Goal: Transaction & Acquisition: Purchase product/service

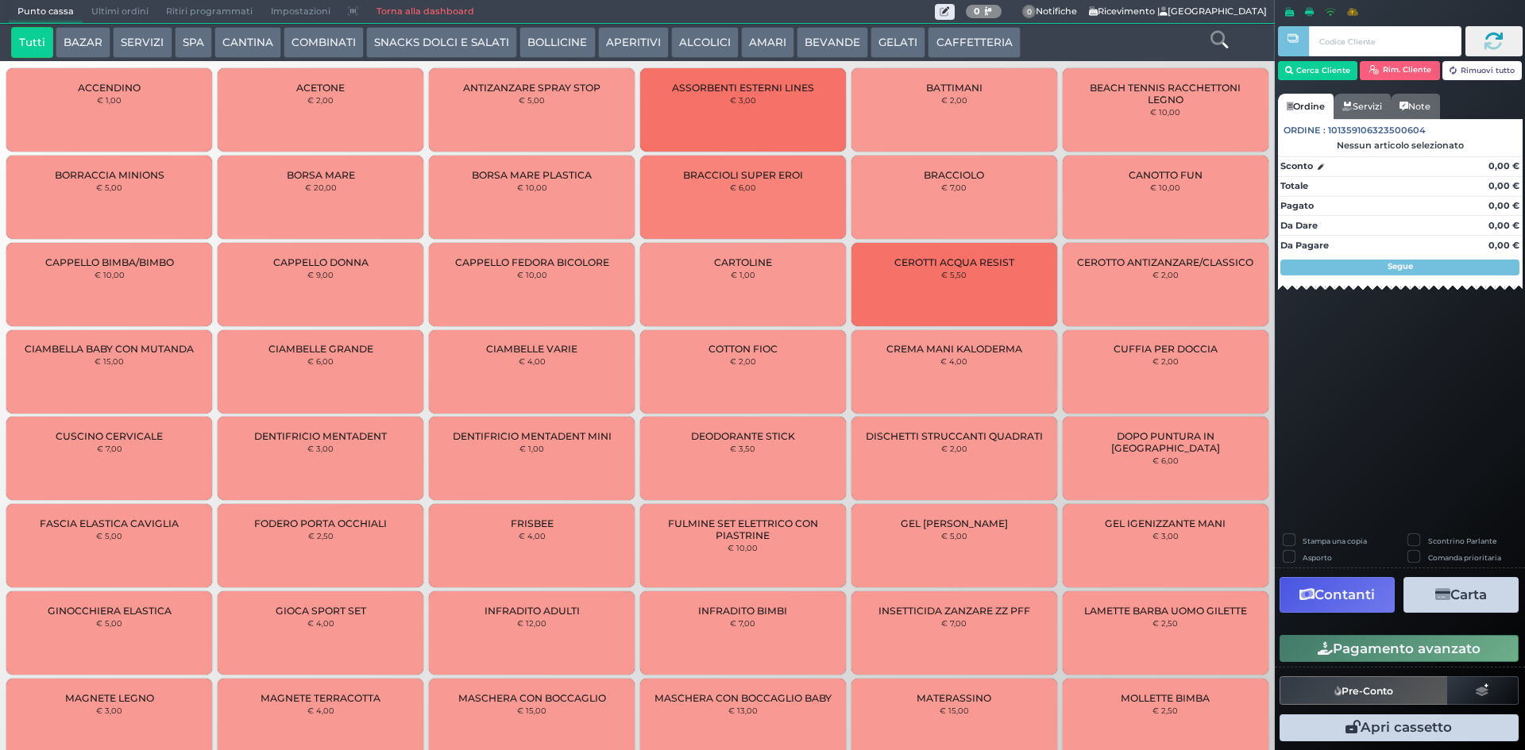
click at [195, 46] on button "SPA" at bounding box center [193, 43] width 37 height 32
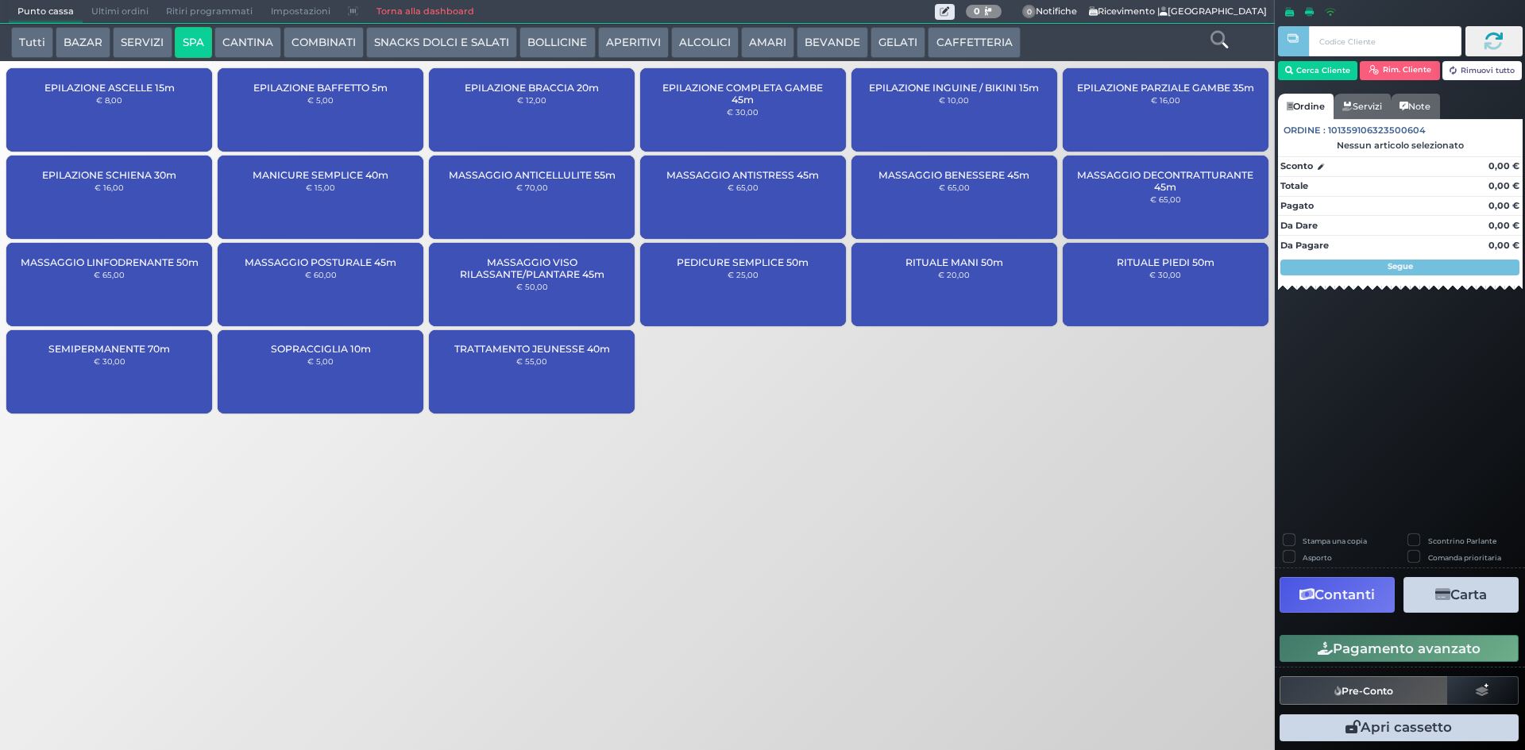
click at [580, 392] on div "TRATTAMENTO JEUNESSE 40m € 55,00" at bounding box center [532, 371] width 206 height 83
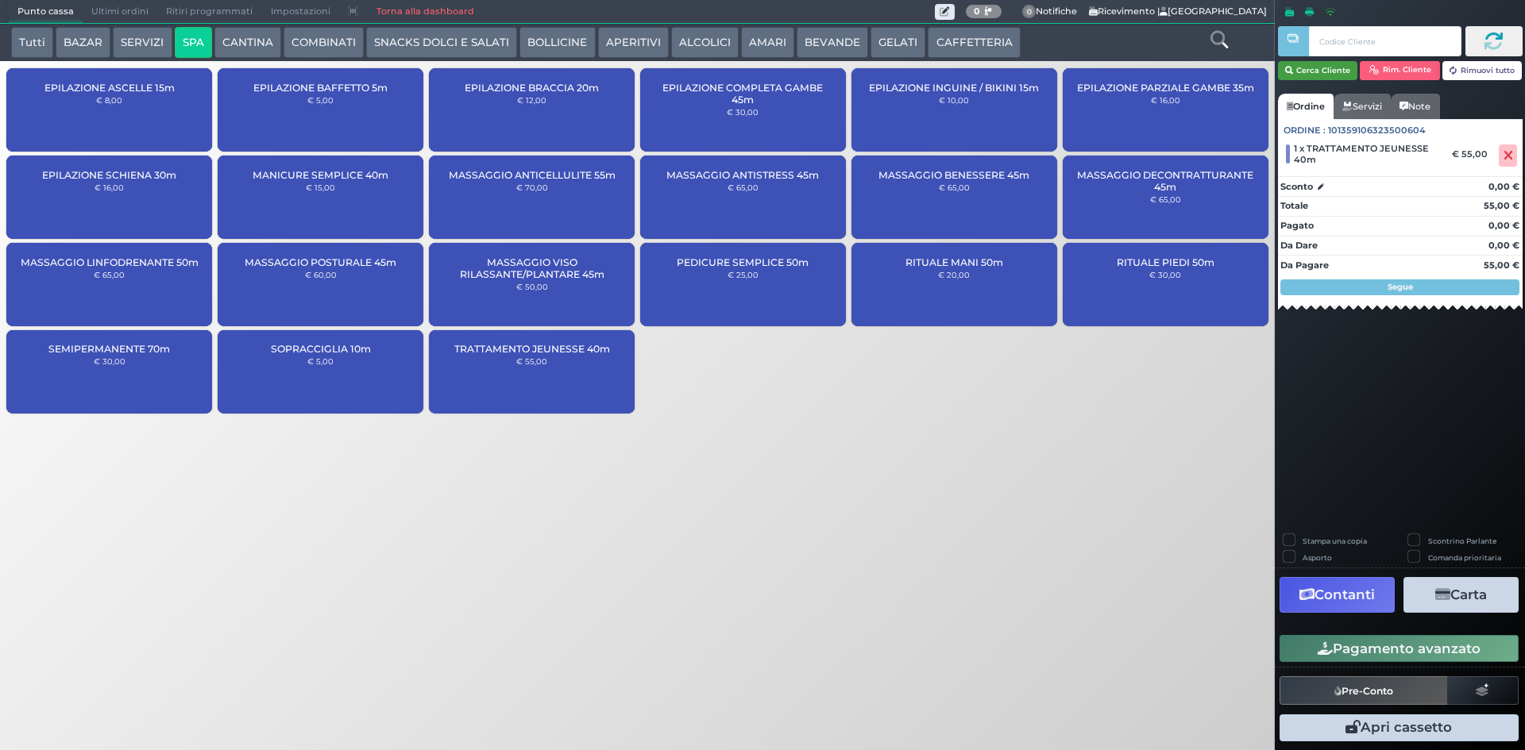
click at [1325, 66] on button "Cerca Cliente" at bounding box center [1318, 70] width 80 height 19
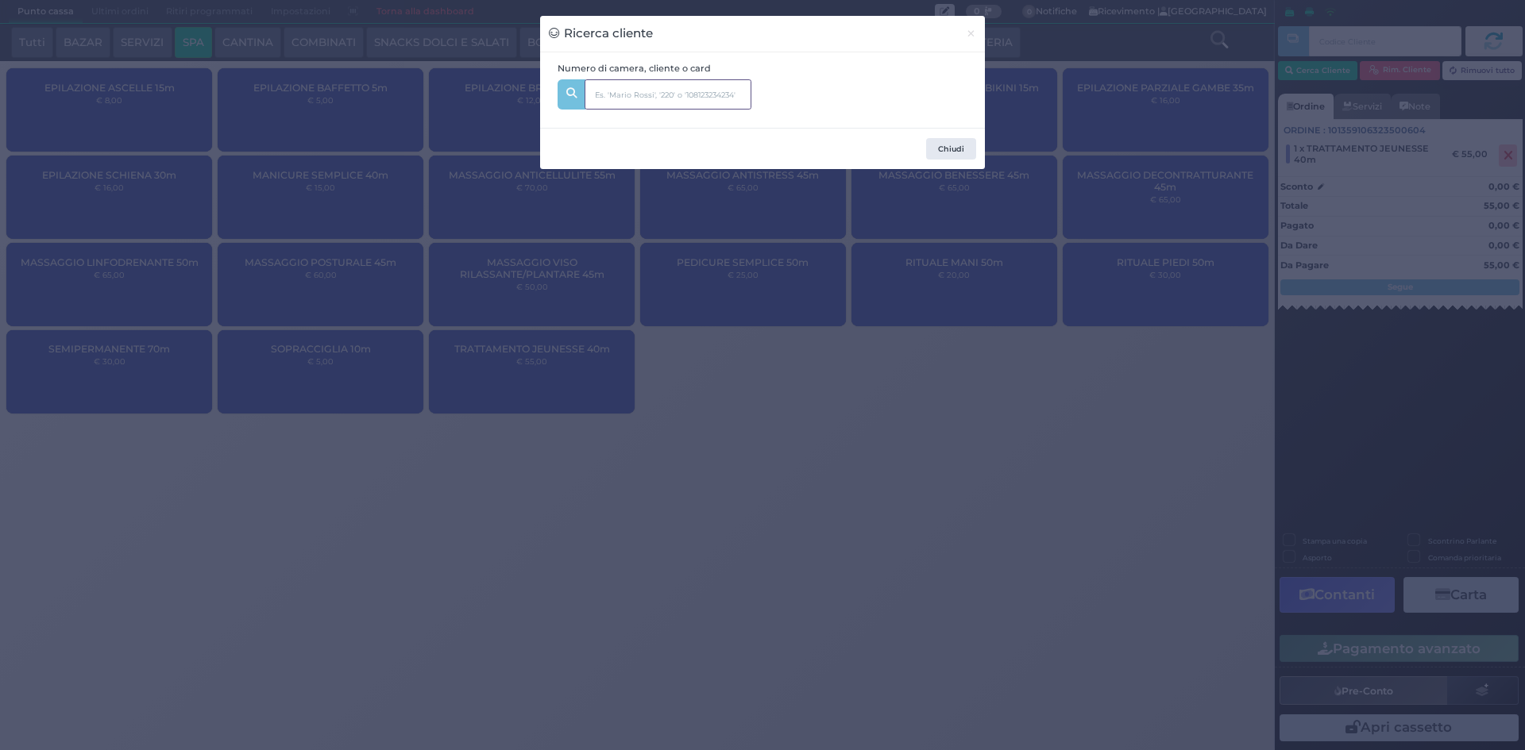
click at [668, 91] on input "text" at bounding box center [667, 94] width 167 height 30
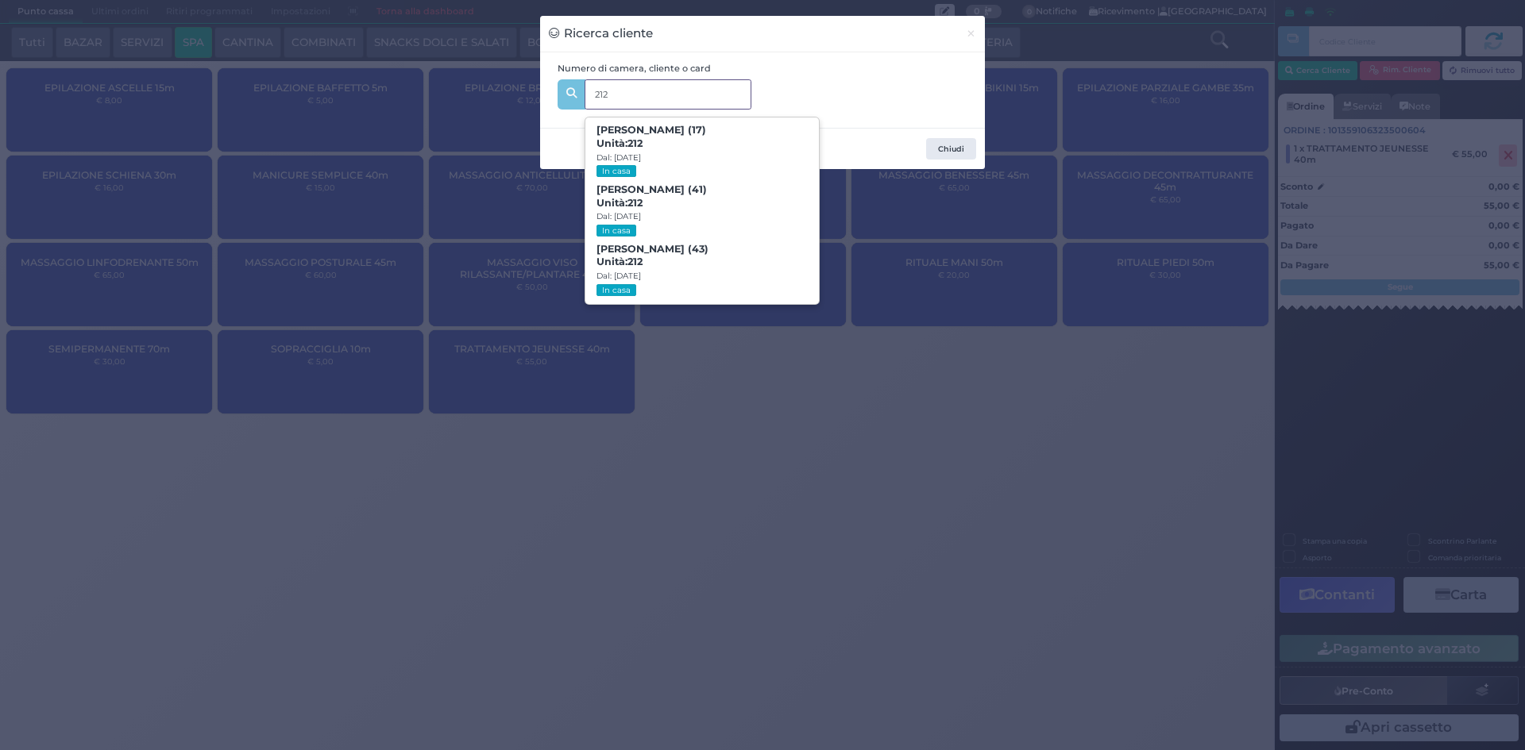
type input "212"
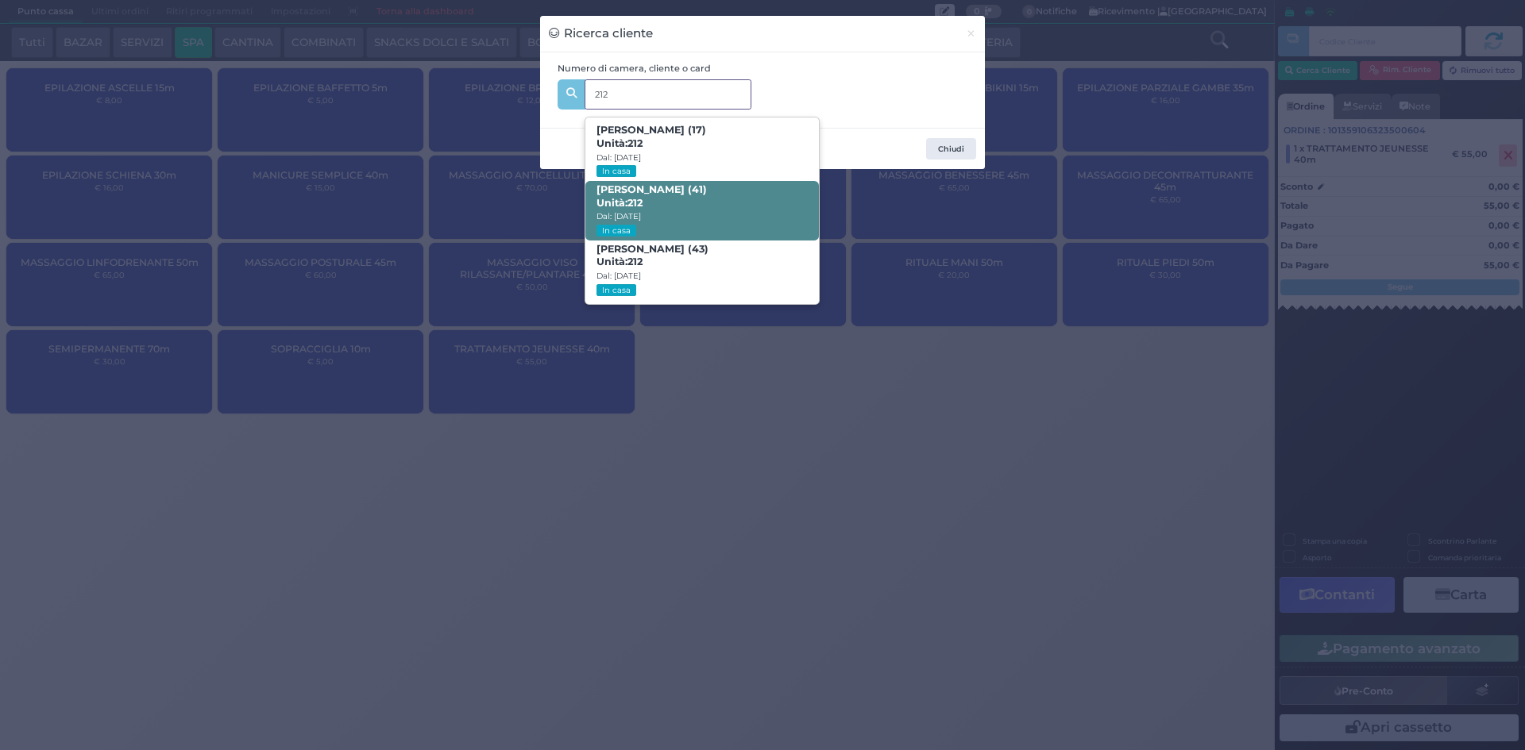
click at [729, 203] on span "Teresa Sannolo (41) Unità: 212 Dal: 16/08/2025 In casa" at bounding box center [701, 211] width 233 height 60
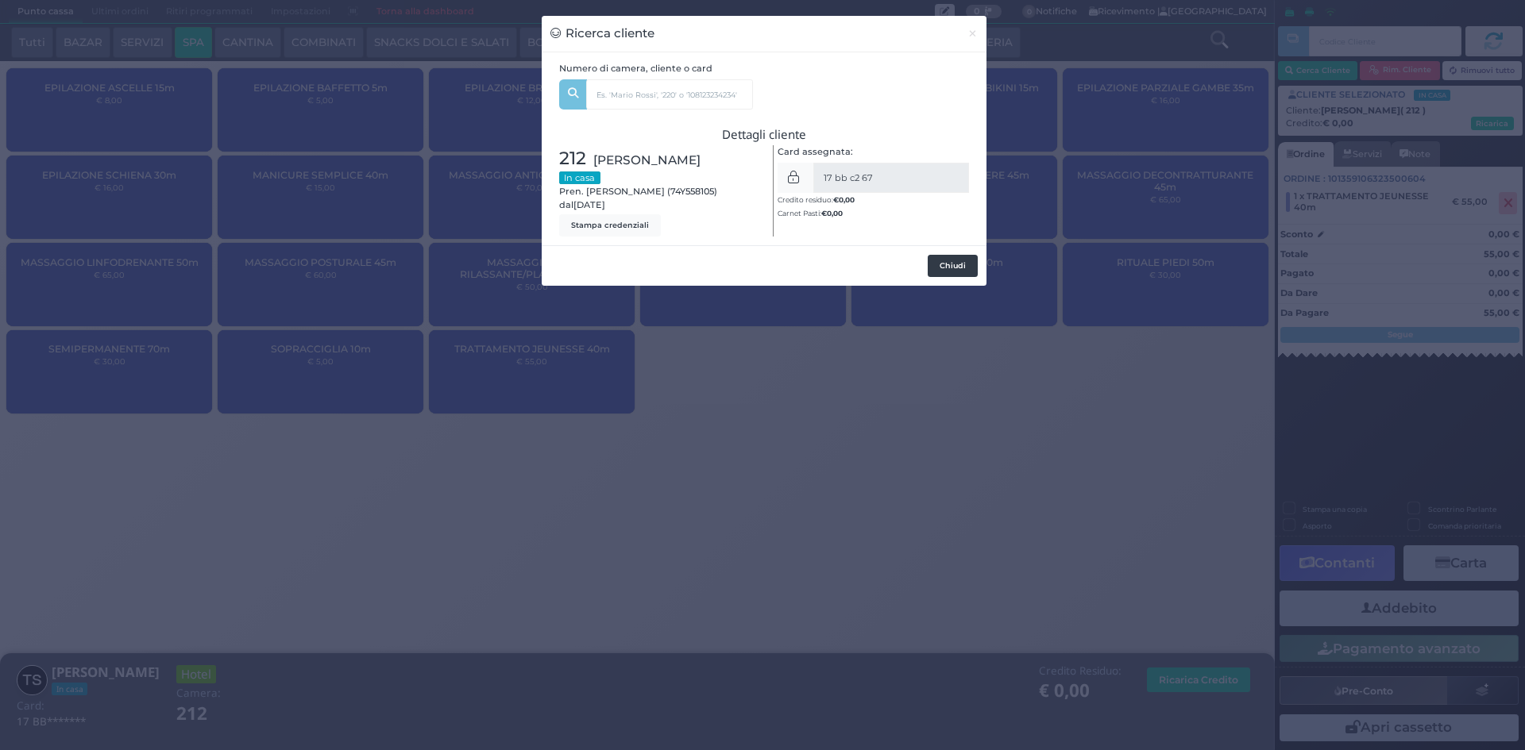
click at [958, 271] on button "Chiudi" at bounding box center [953, 266] width 50 height 22
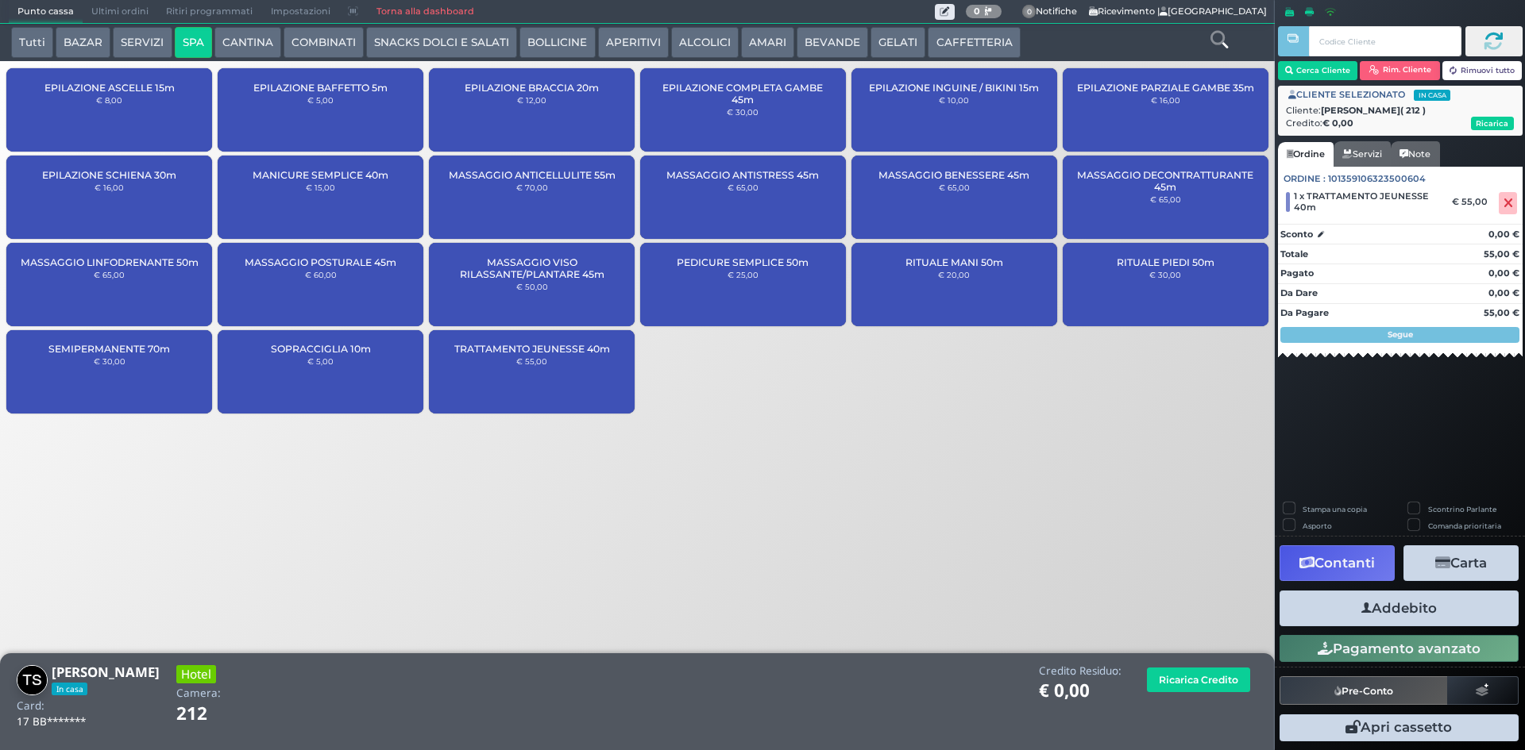
click at [1406, 625] on button "Addebito" at bounding box center [1398, 609] width 239 height 36
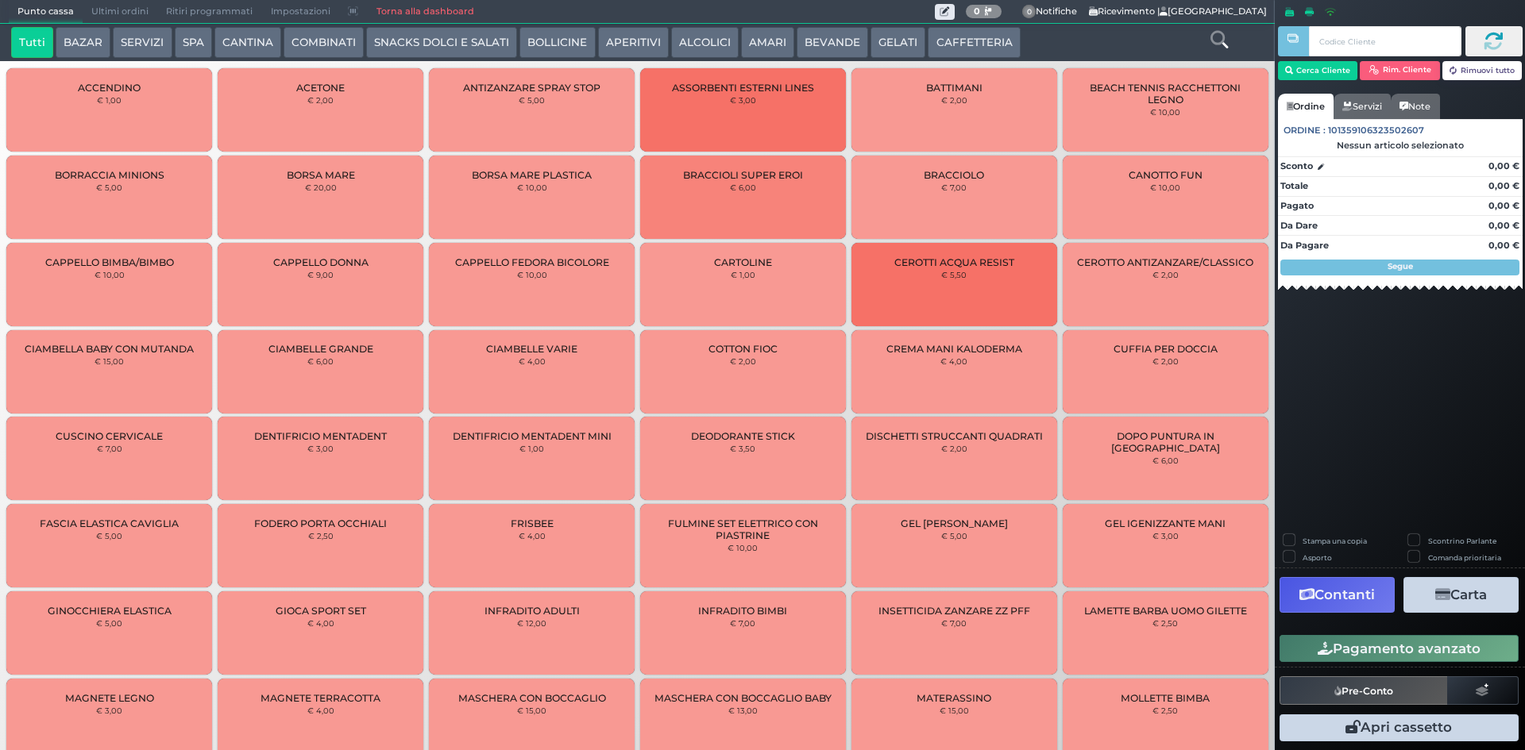
click at [200, 41] on button "SPA" at bounding box center [193, 43] width 37 height 32
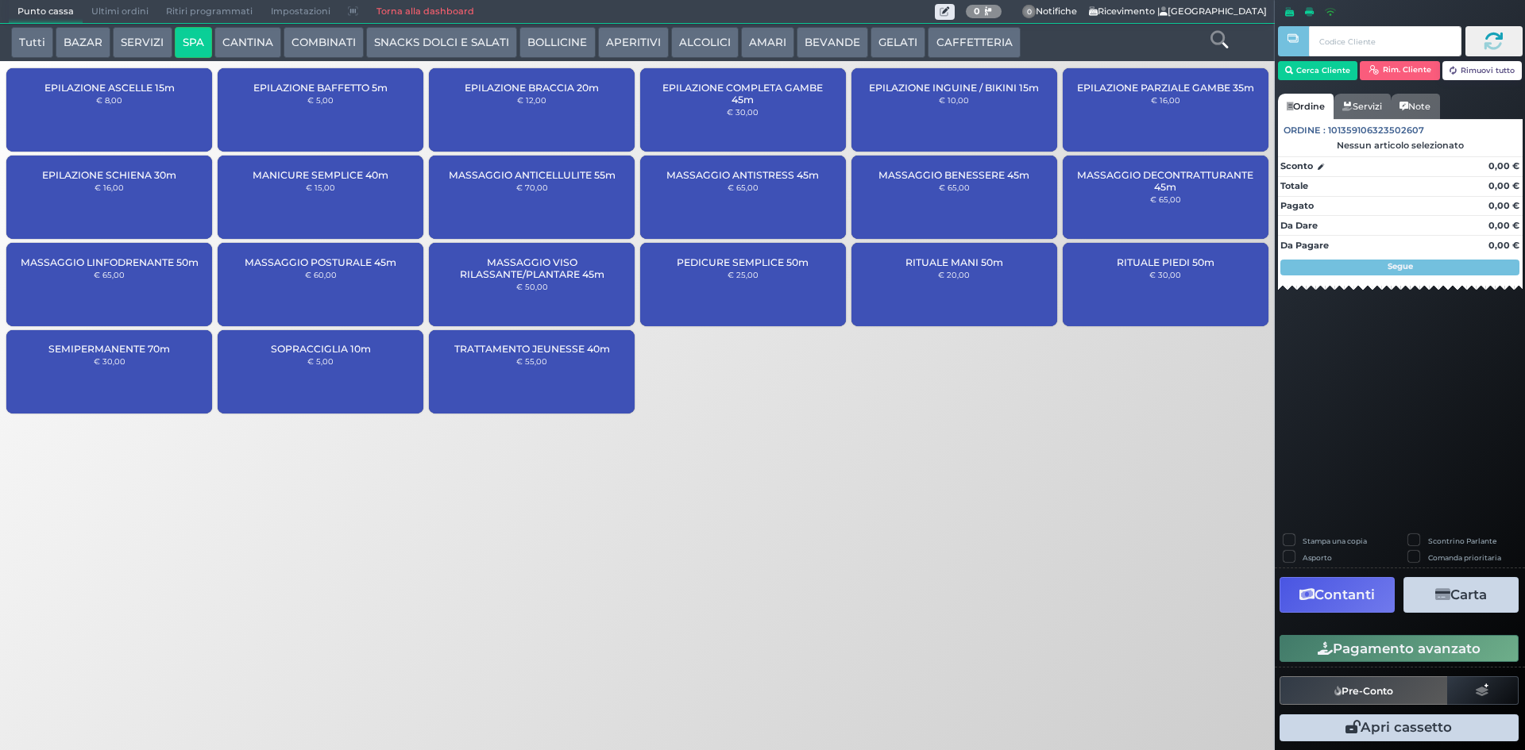
click at [137, 53] on button "SERVIZI" at bounding box center [142, 43] width 59 height 32
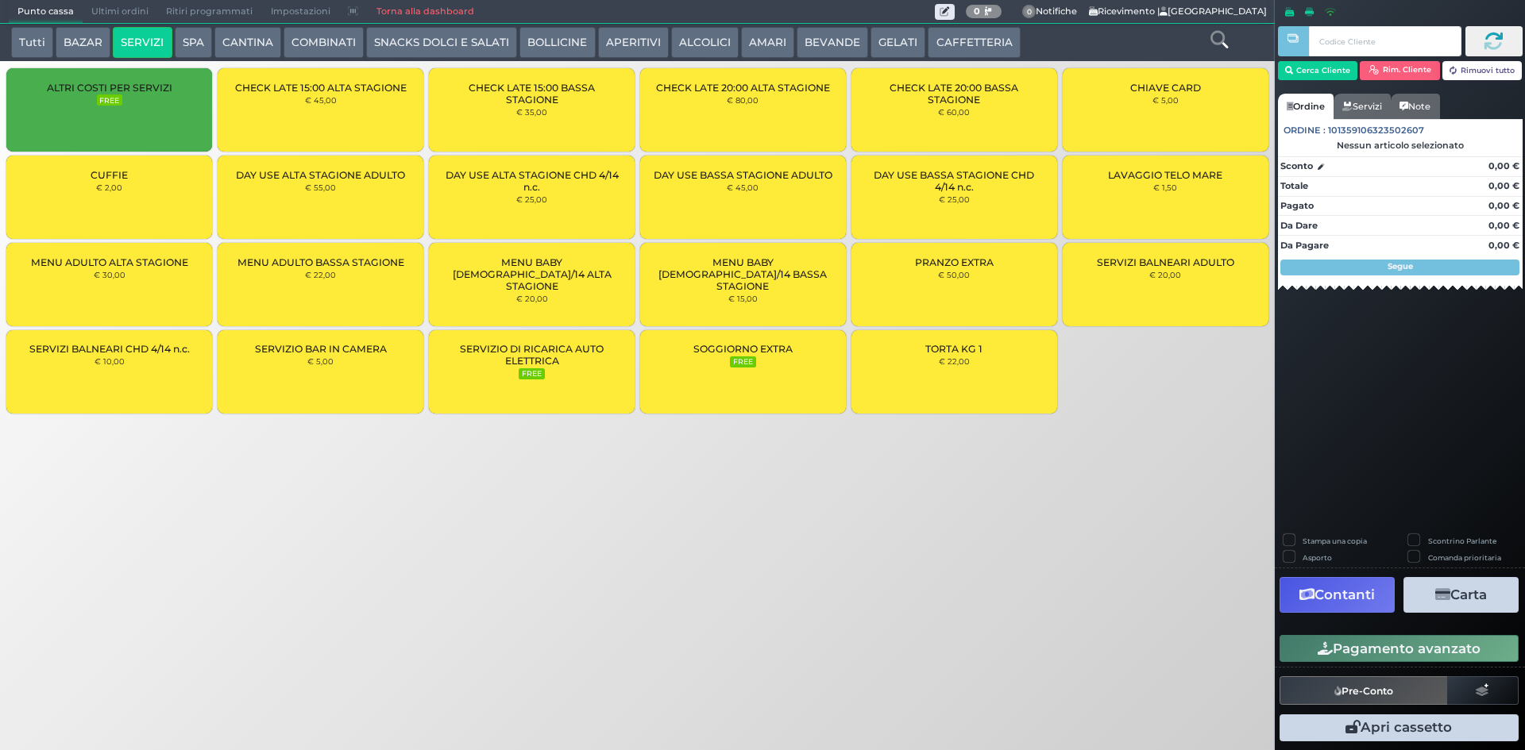
click at [1135, 181] on div "LAVAGGIO TELO MARE € 1,50" at bounding box center [1166, 197] width 206 height 83
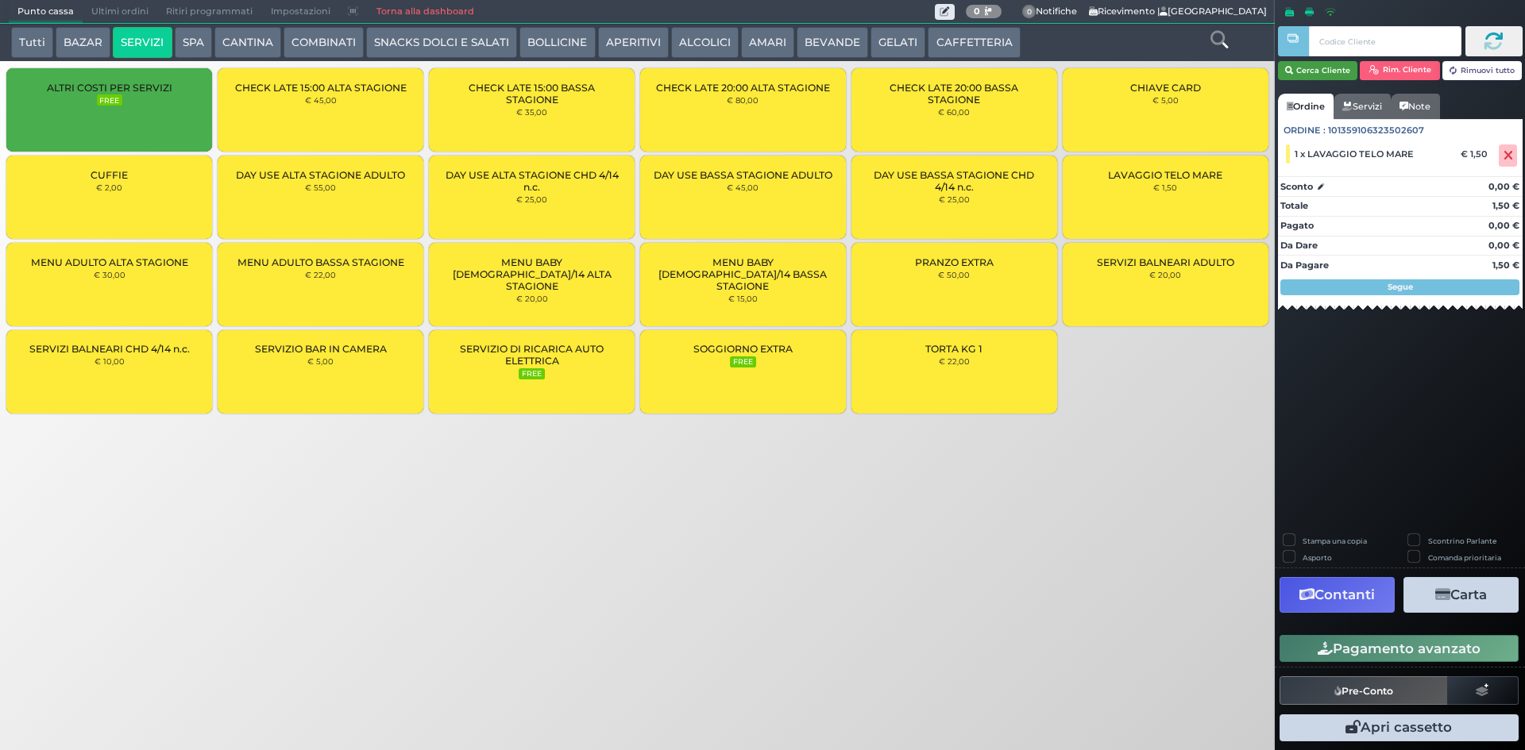
click at [1330, 72] on button "Cerca Cliente" at bounding box center [1318, 70] width 80 height 19
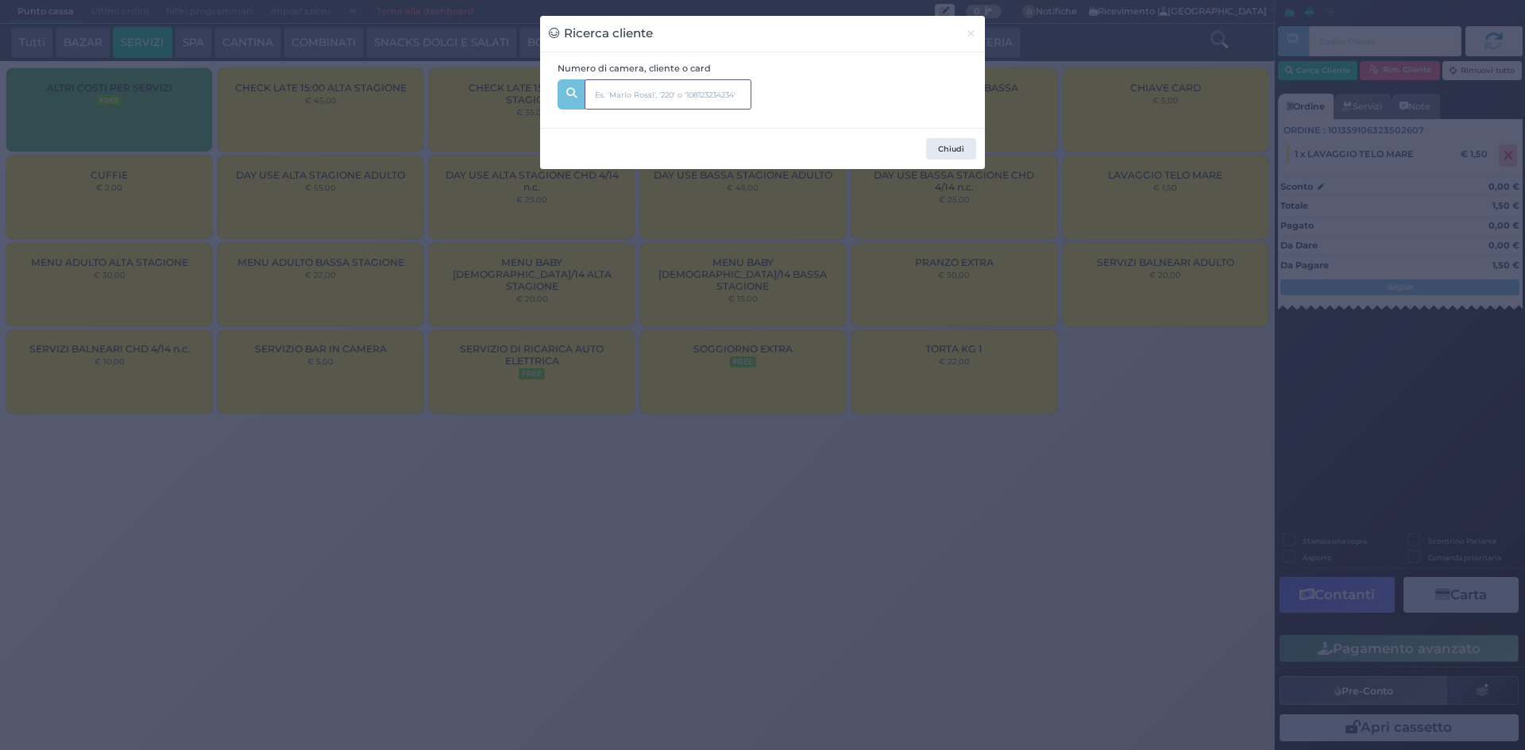
click at [736, 87] on input "text" at bounding box center [667, 94] width 167 height 30
type input "240"
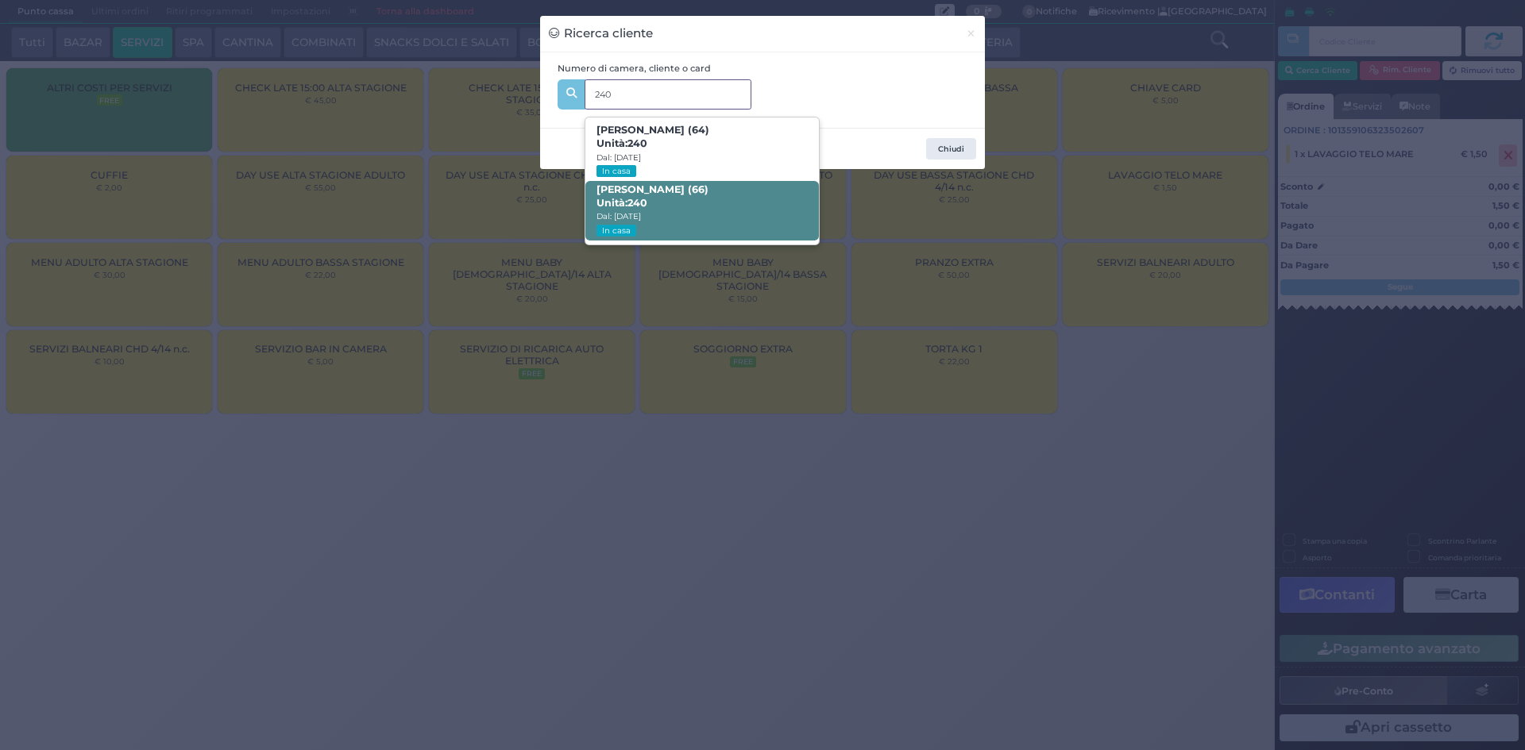
click at [713, 203] on span "[PERSON_NAME] (66) Unità: 240 Dal: [DATE] In casa" at bounding box center [701, 211] width 233 height 60
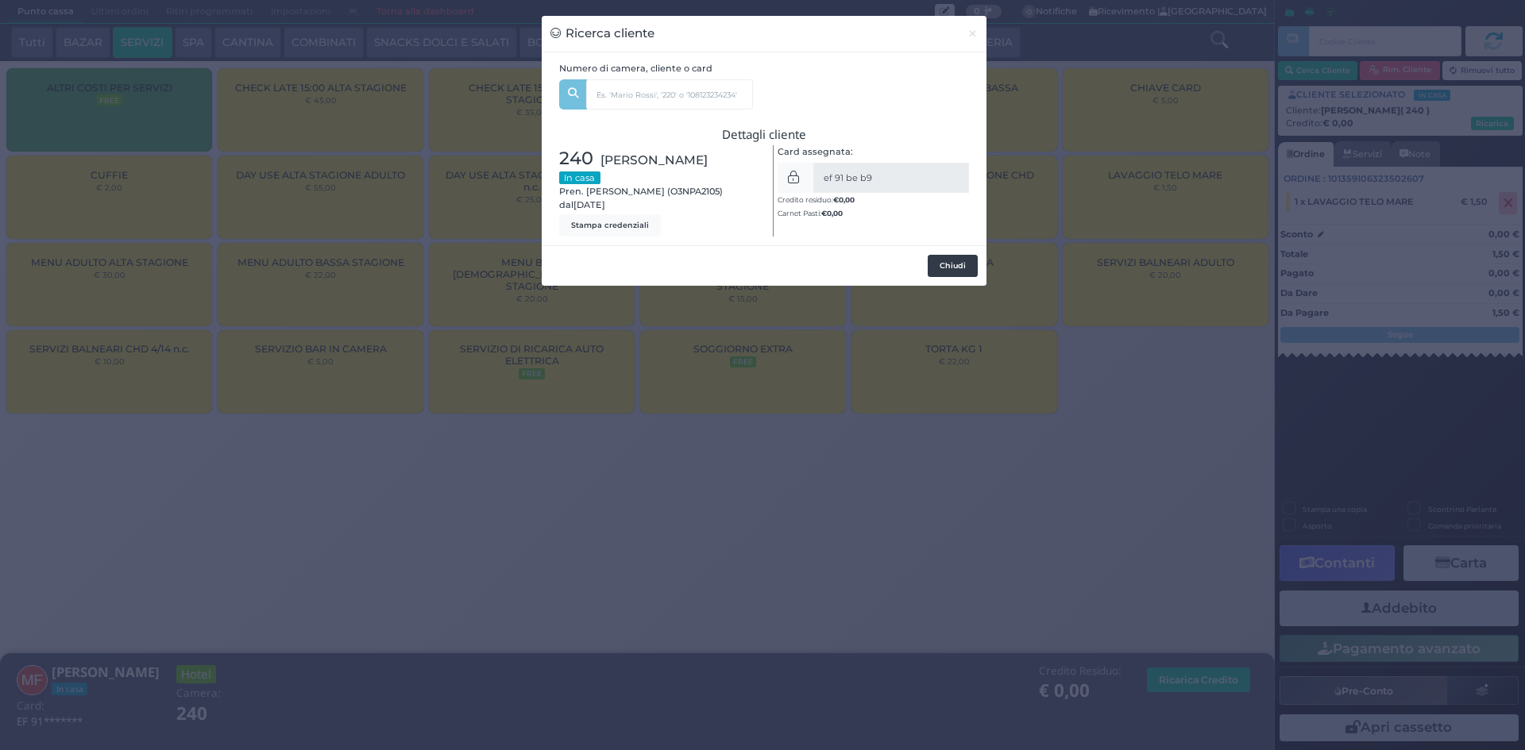
click at [961, 272] on button "Chiudi" at bounding box center [953, 266] width 50 height 22
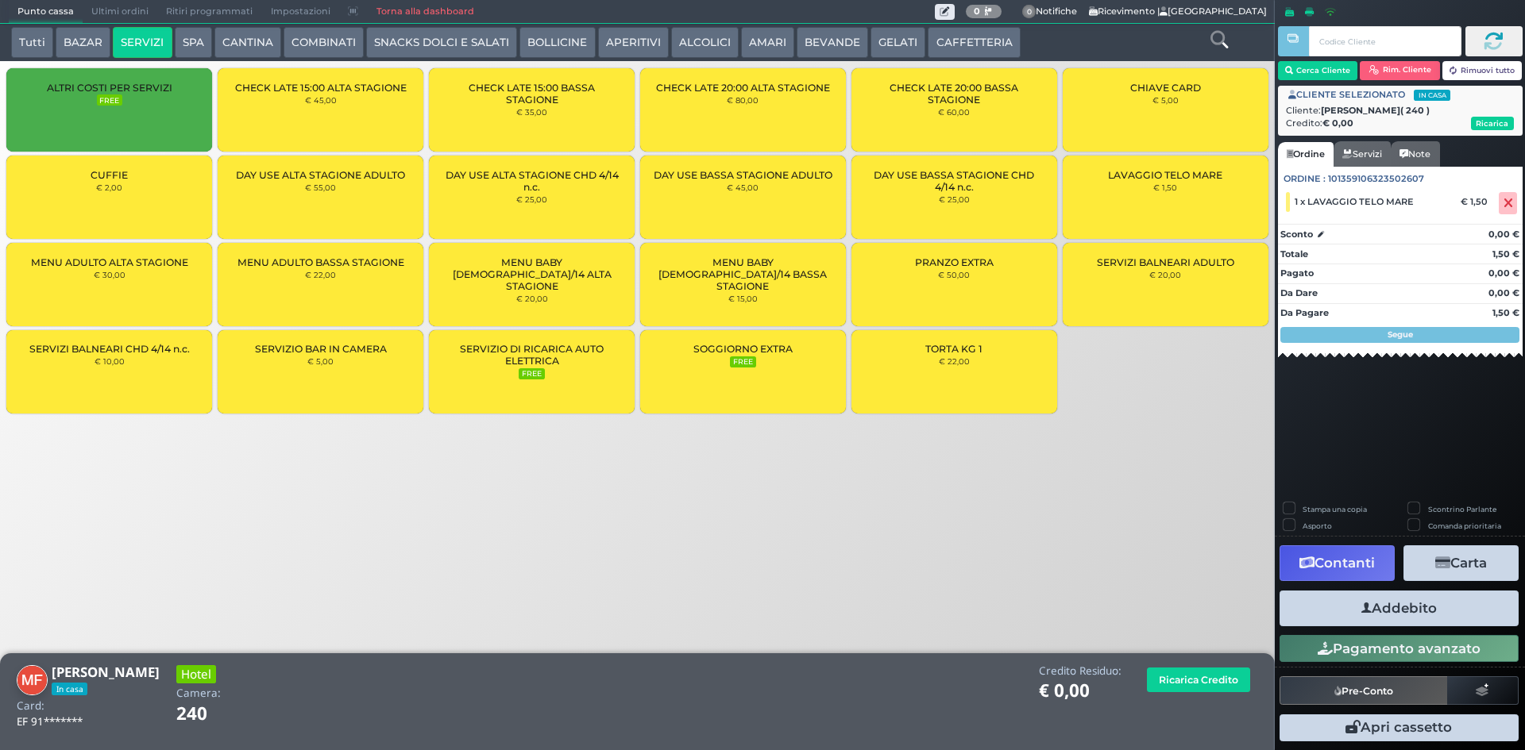
click at [1475, 599] on button "Addebito" at bounding box center [1398, 609] width 239 height 36
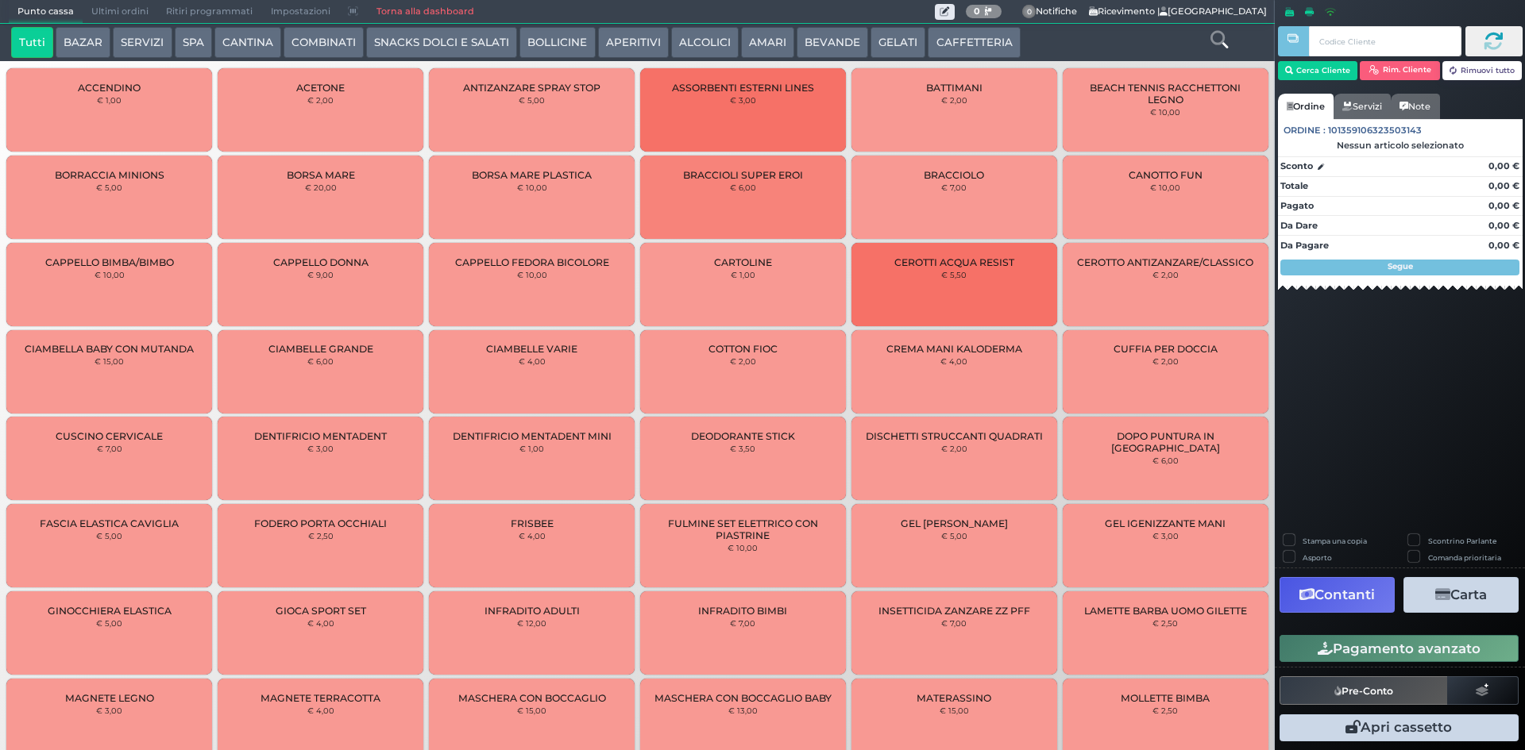
click at [151, 45] on button "SERVIZI" at bounding box center [142, 43] width 59 height 32
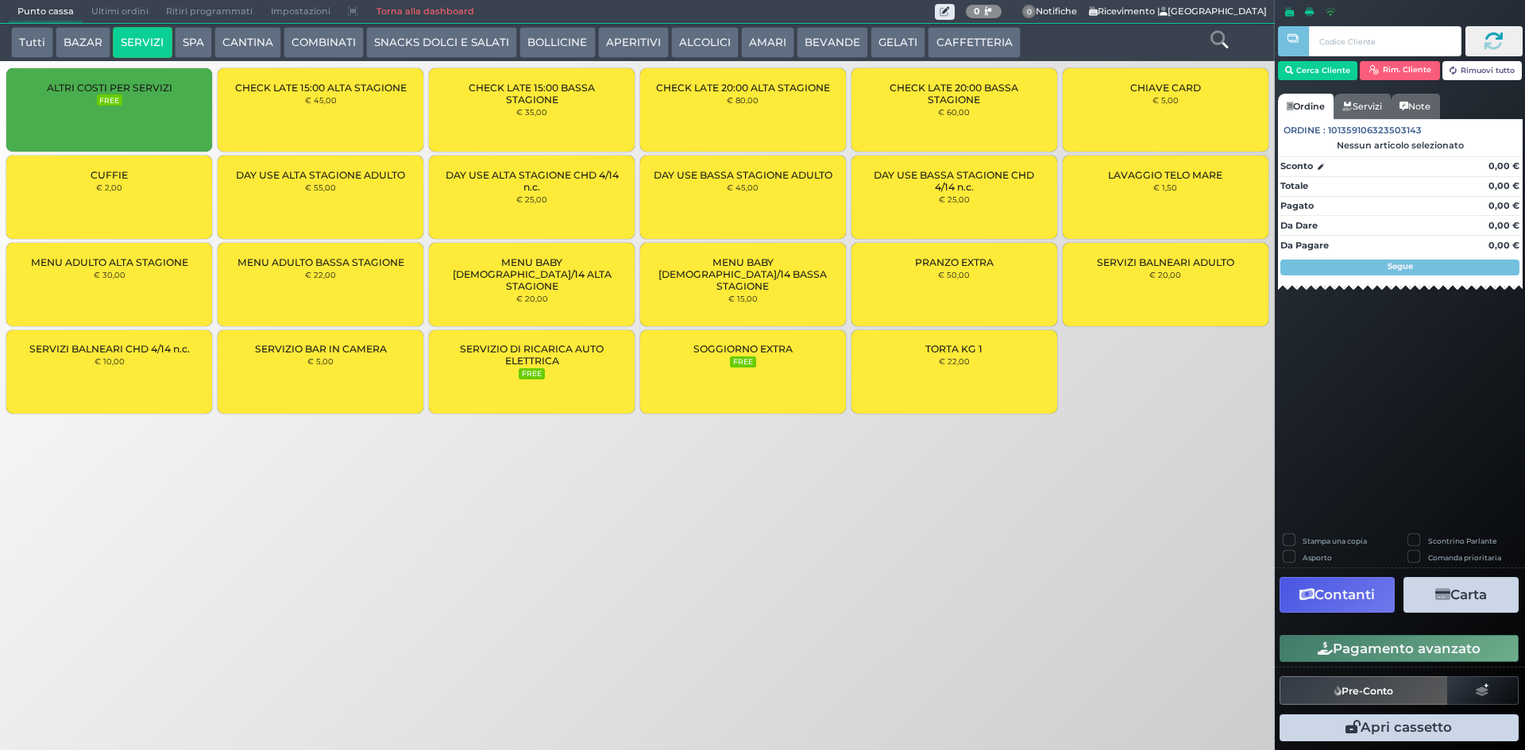
click at [1217, 206] on div "LAVAGGIO TELO MARE € 1,50" at bounding box center [1166, 197] width 206 height 83
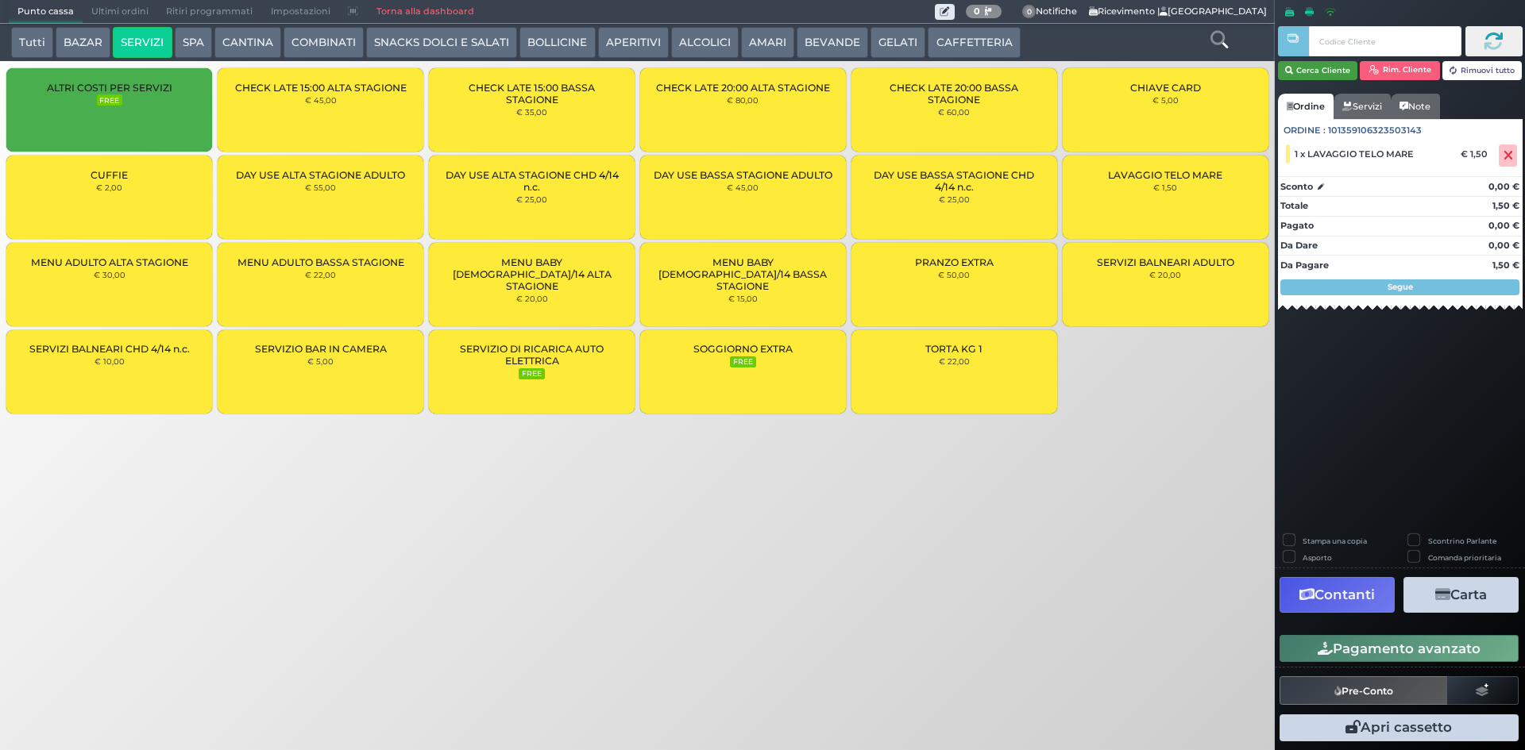
click at [1344, 64] on button "Cerca Cliente" at bounding box center [1318, 70] width 80 height 19
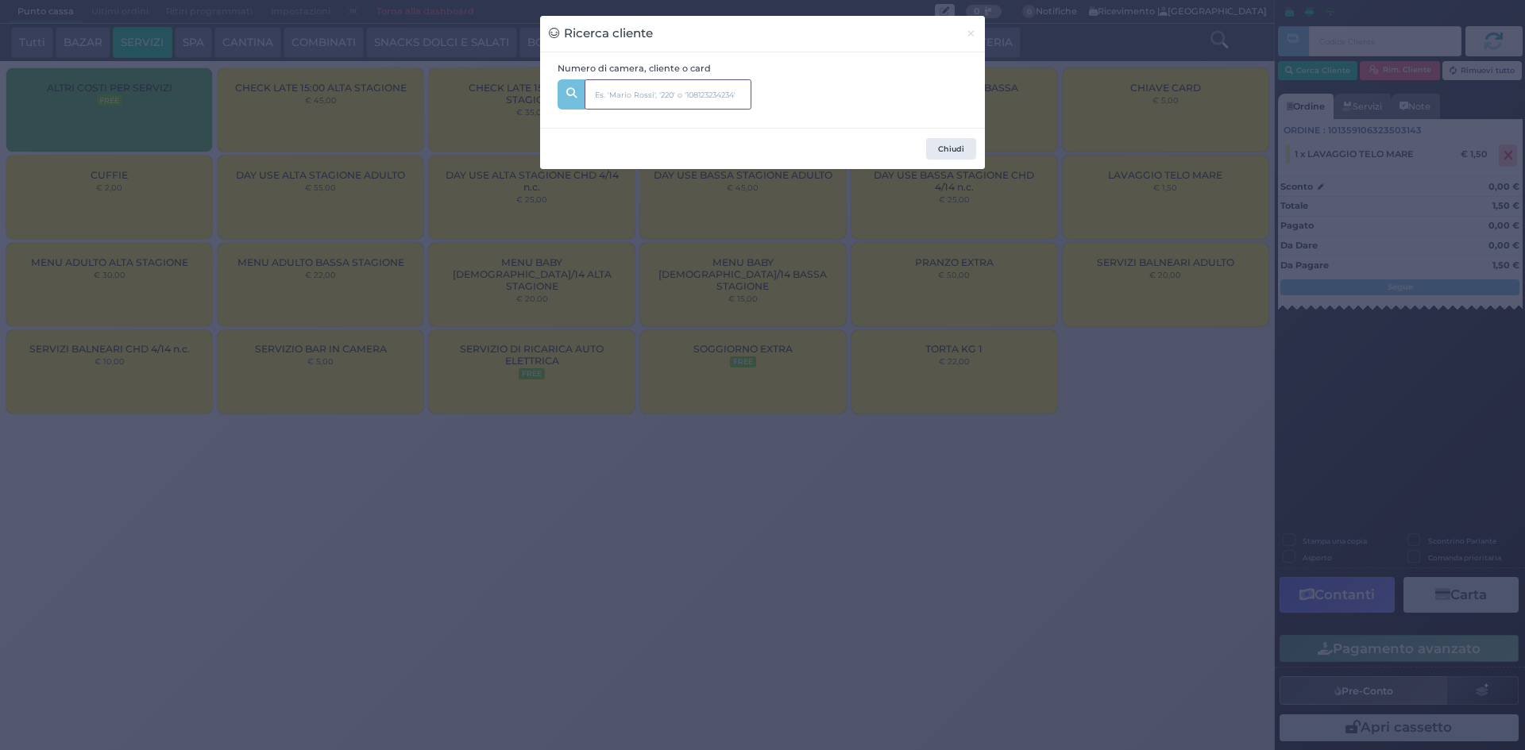
drag, startPoint x: 654, startPoint y: 108, endPoint x: 638, endPoint y: 102, distance: 16.8
click at [655, 110] on input "text" at bounding box center [667, 94] width 167 height 30
type input "240"
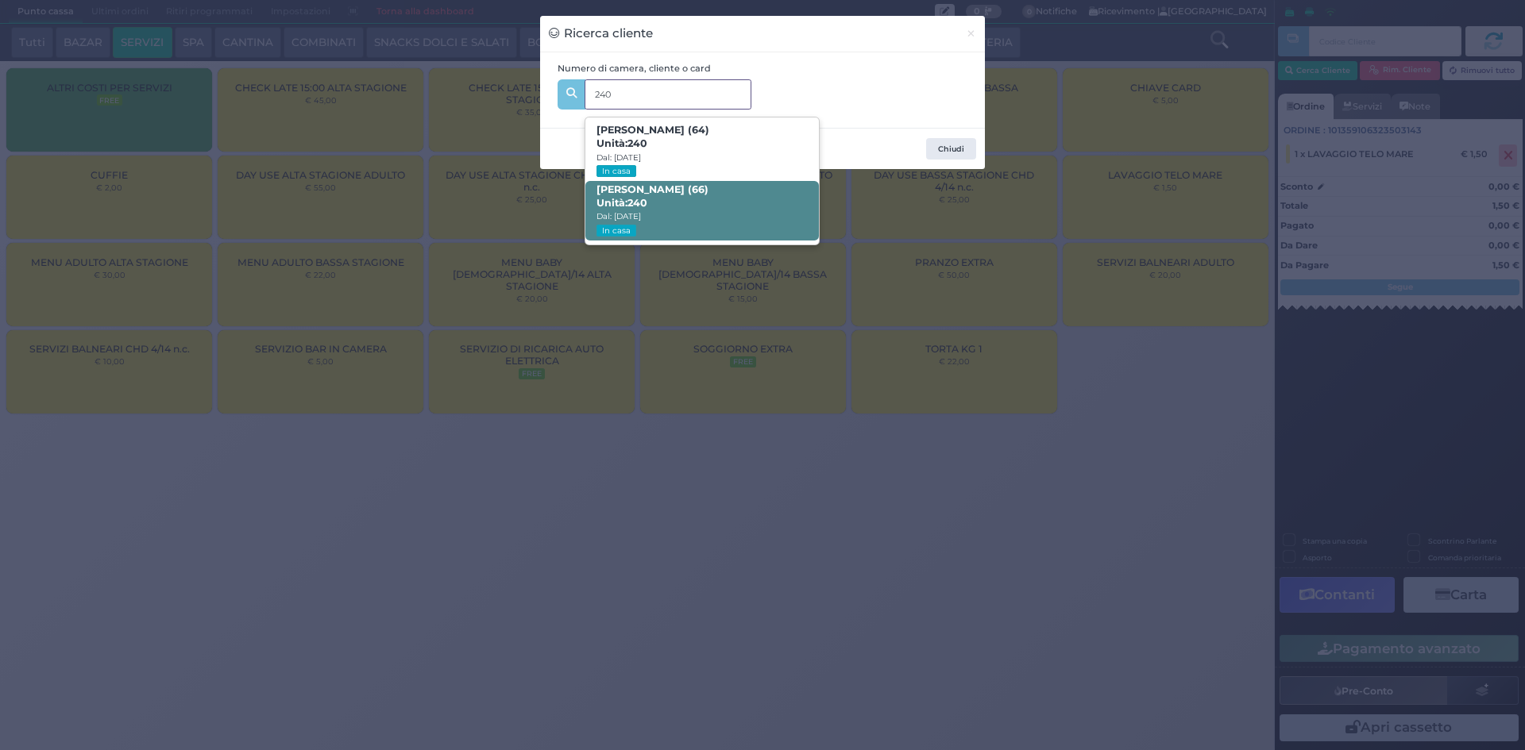
click at [673, 216] on span "[PERSON_NAME] (66) Unità: 240 Dal: [DATE] In casa" at bounding box center [701, 211] width 233 height 60
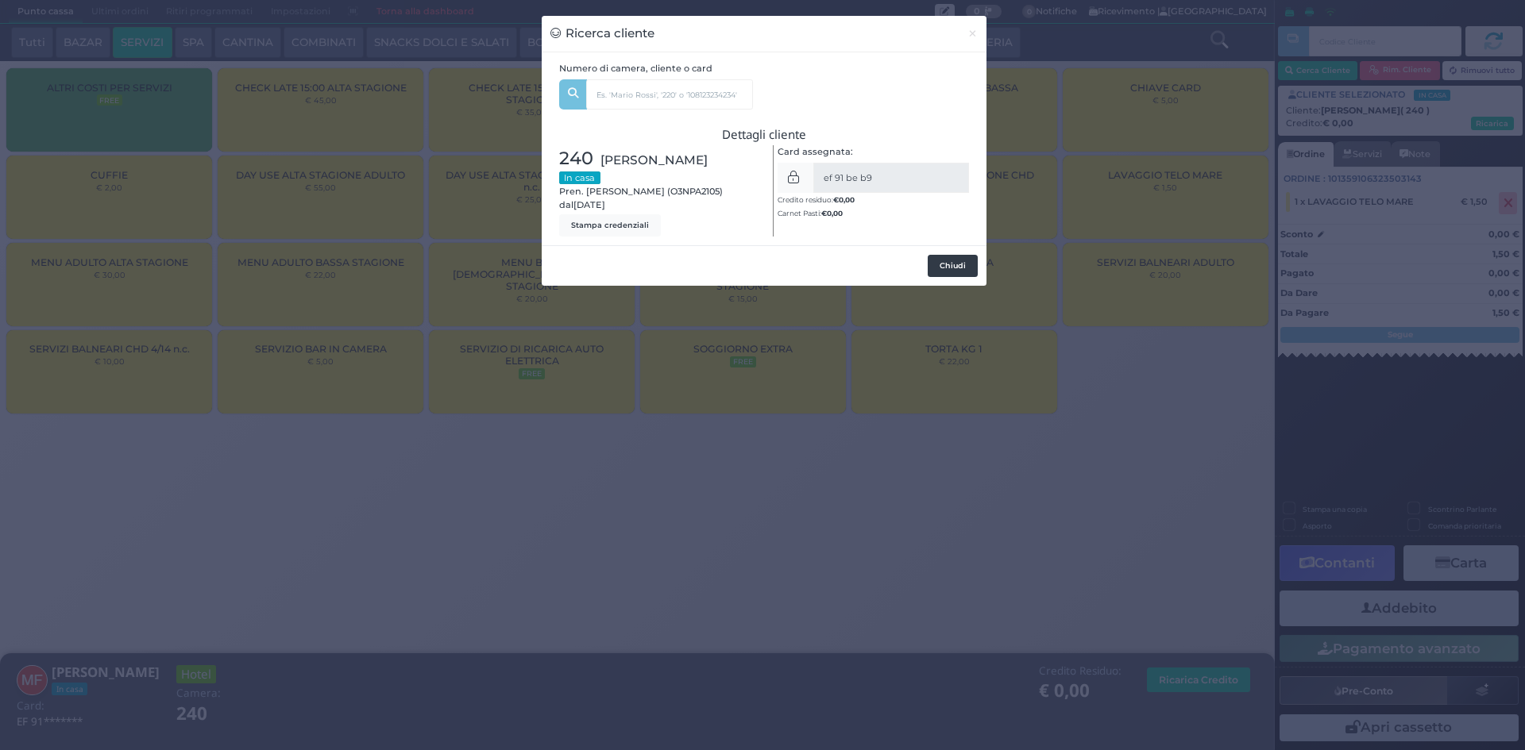
click at [959, 270] on button "Chiudi" at bounding box center [953, 266] width 50 height 22
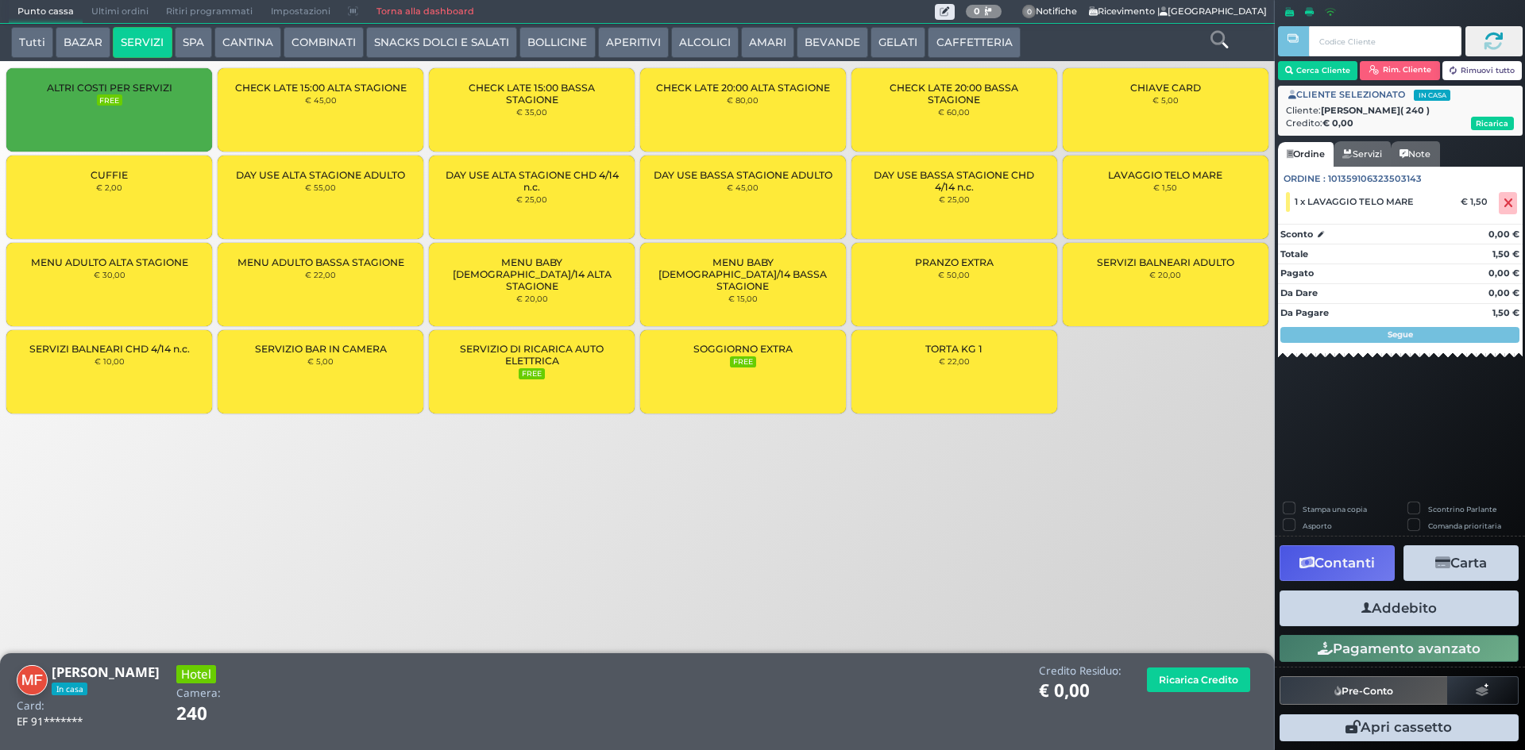
click at [1382, 611] on button "Addebito" at bounding box center [1398, 609] width 239 height 36
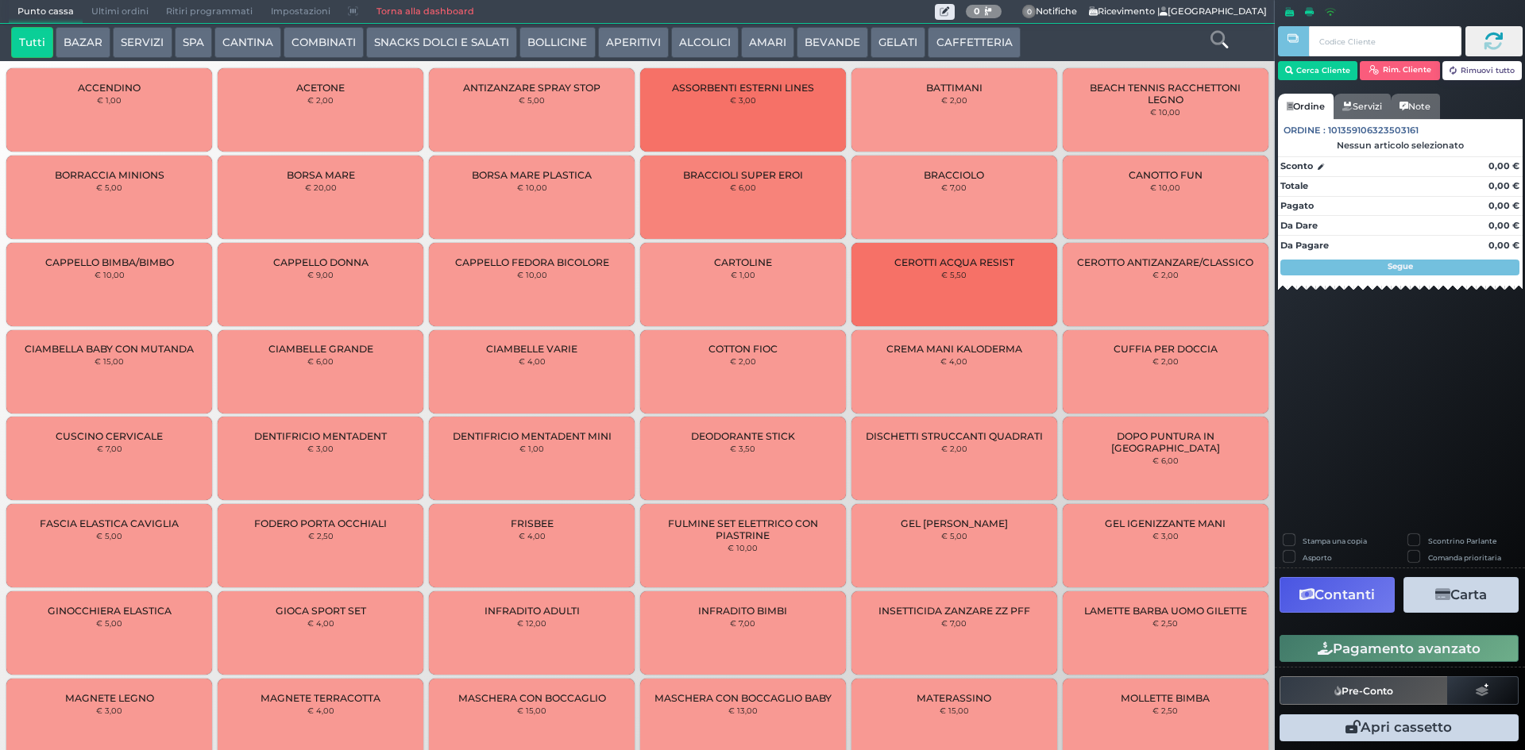
click at [134, 44] on button "SERVIZI" at bounding box center [142, 43] width 59 height 32
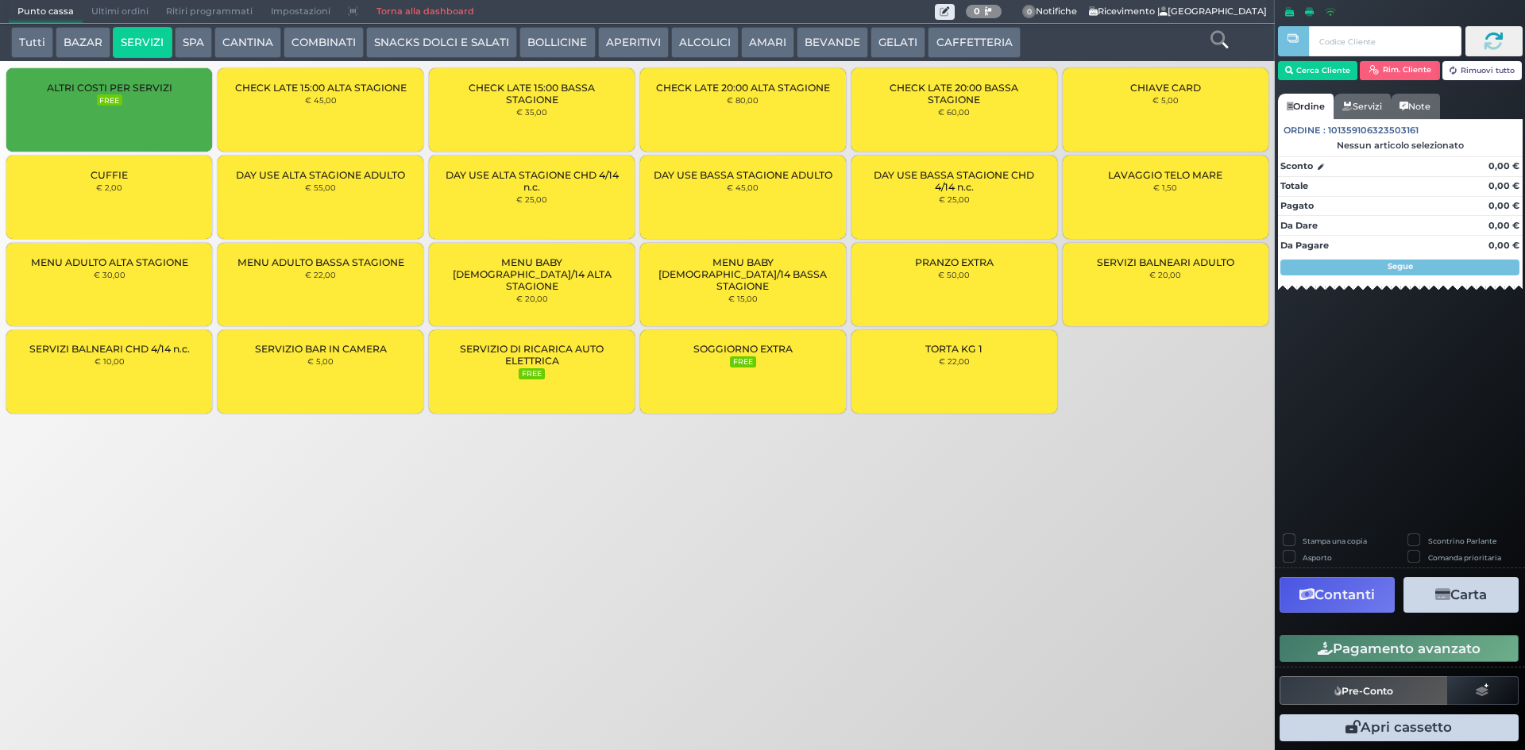
click at [1199, 186] on div "LAVAGGIO TELO MARE € 1,50" at bounding box center [1166, 197] width 206 height 83
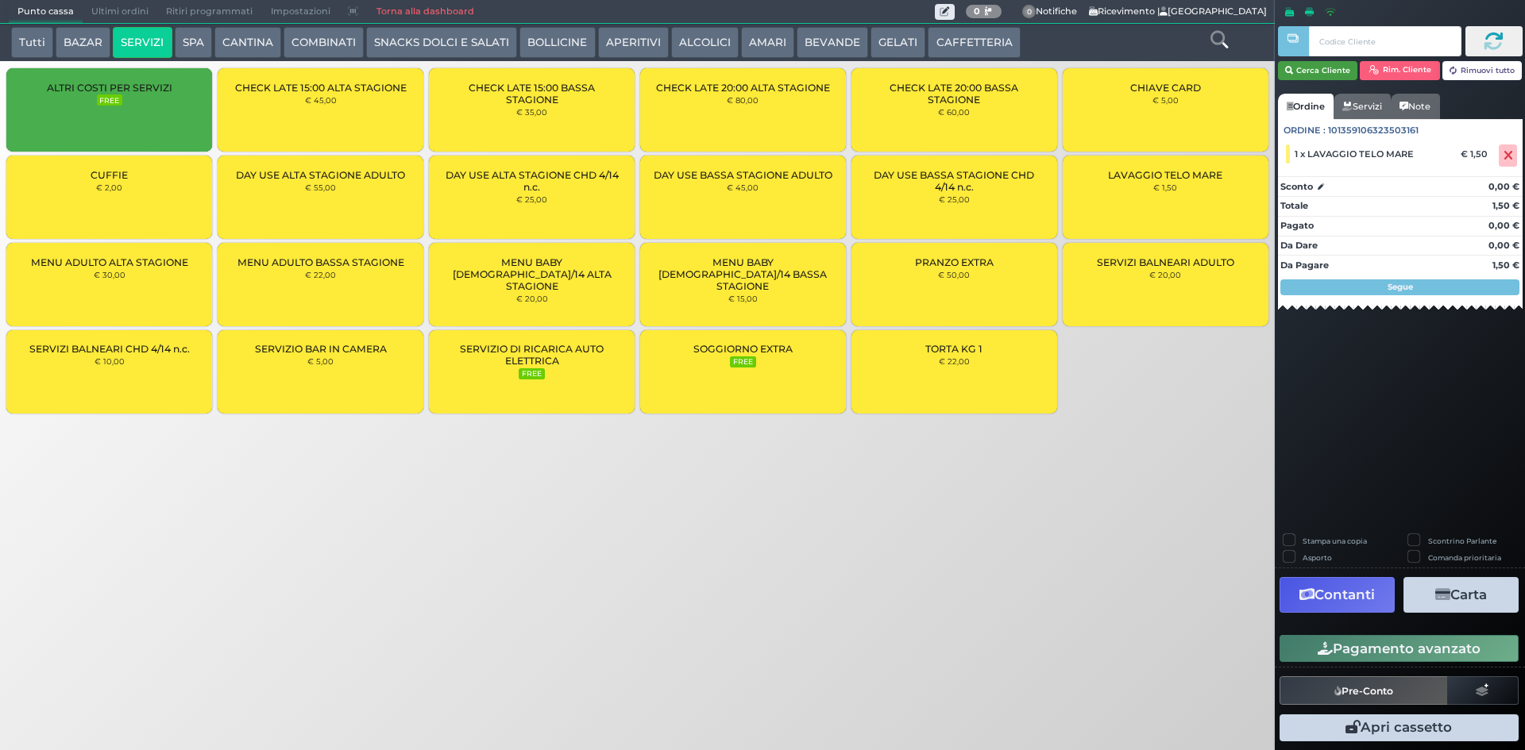
click at [1337, 75] on button "Cerca Cliente" at bounding box center [1318, 70] width 80 height 19
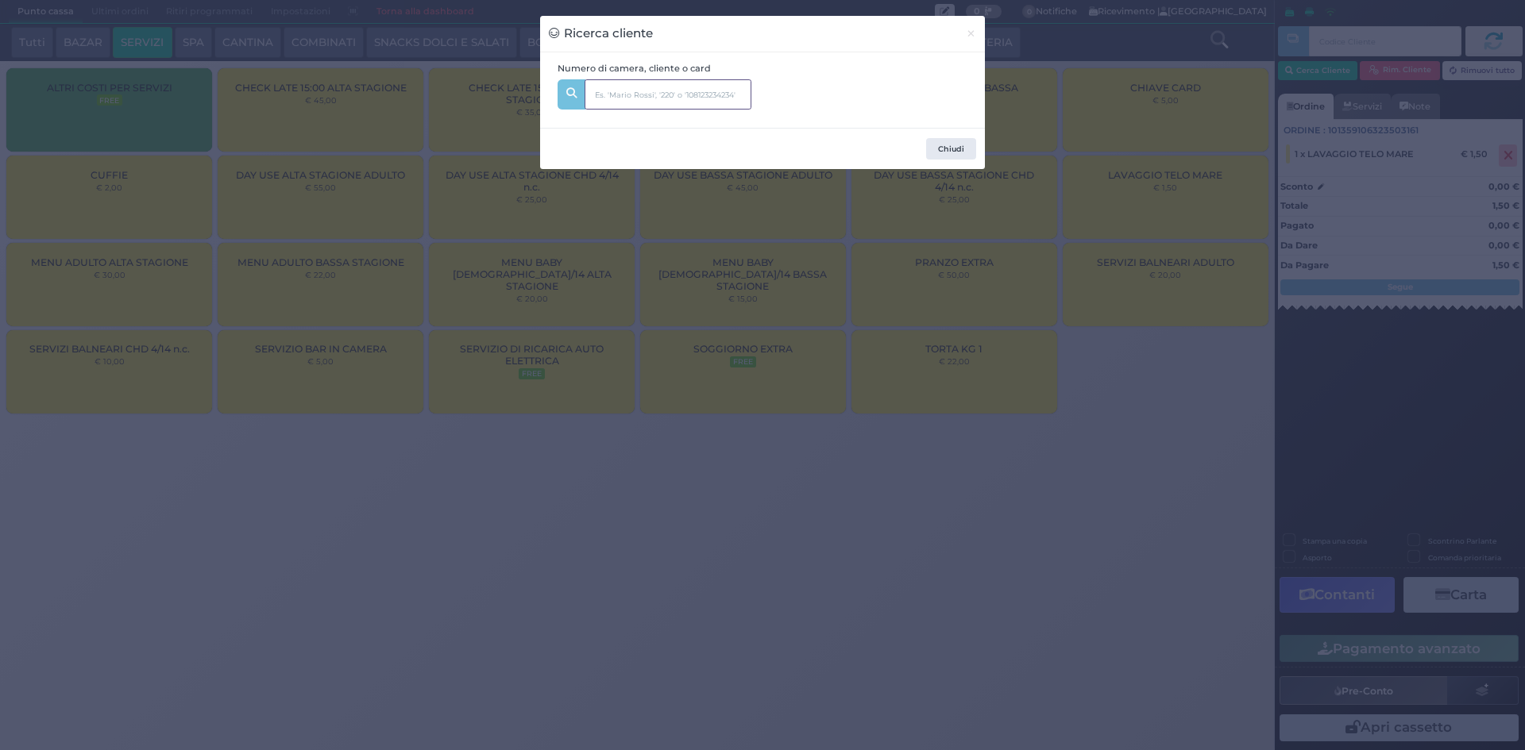
click at [688, 87] on input "text" at bounding box center [667, 94] width 167 height 30
type input "242"
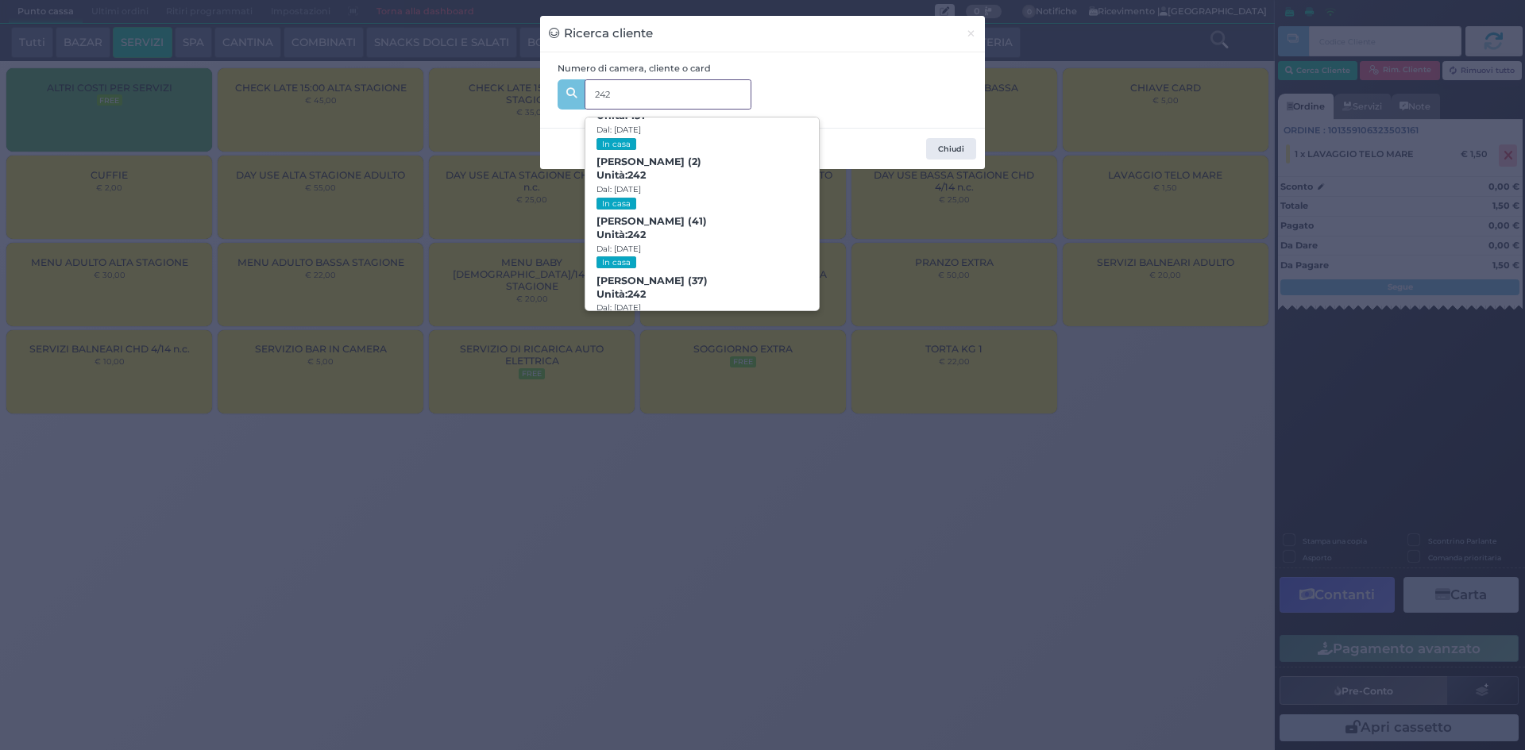
scroll to position [330, 0]
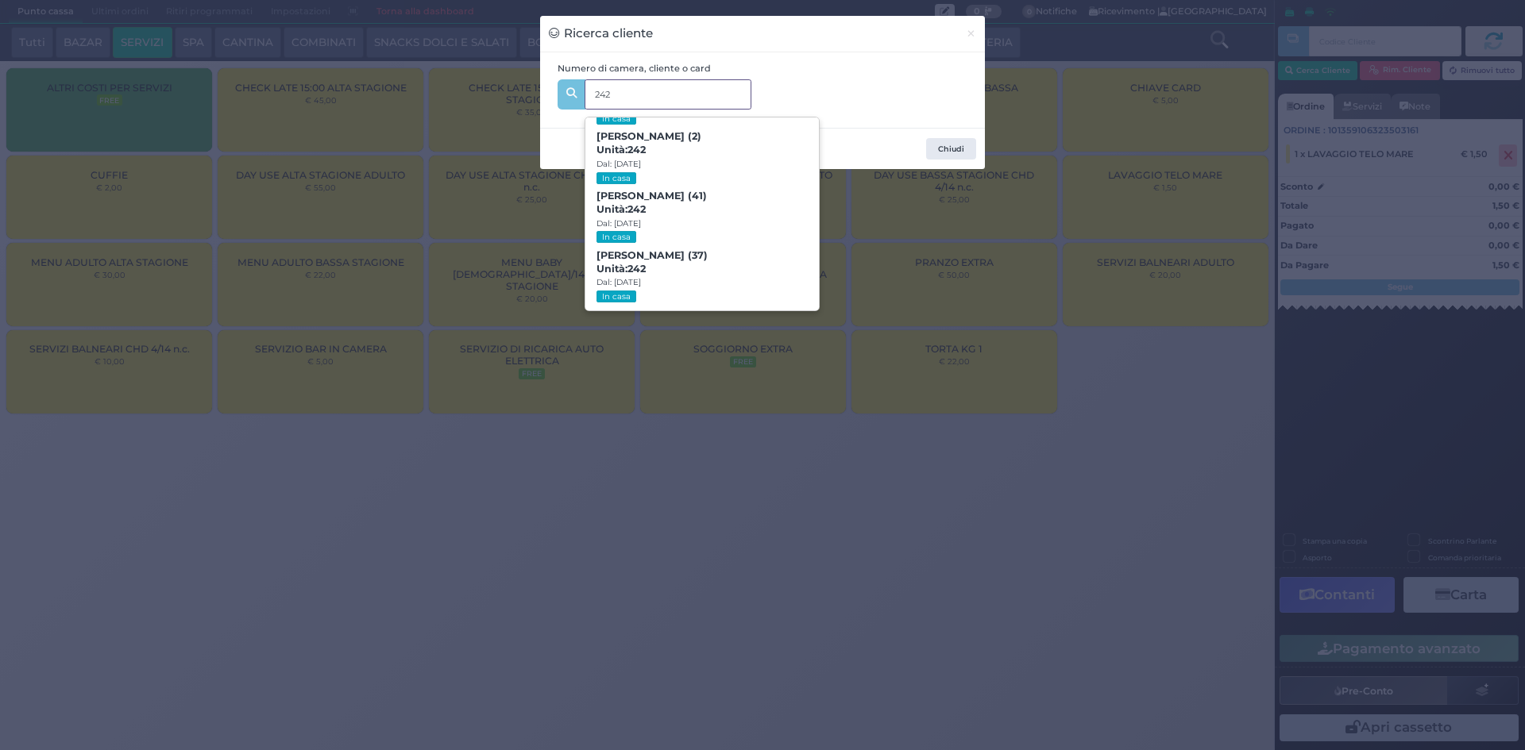
click at [731, 264] on span "Simona Foglia (37) Unità: 242 Dal: 17/08/2025 In casa" at bounding box center [701, 277] width 233 height 60
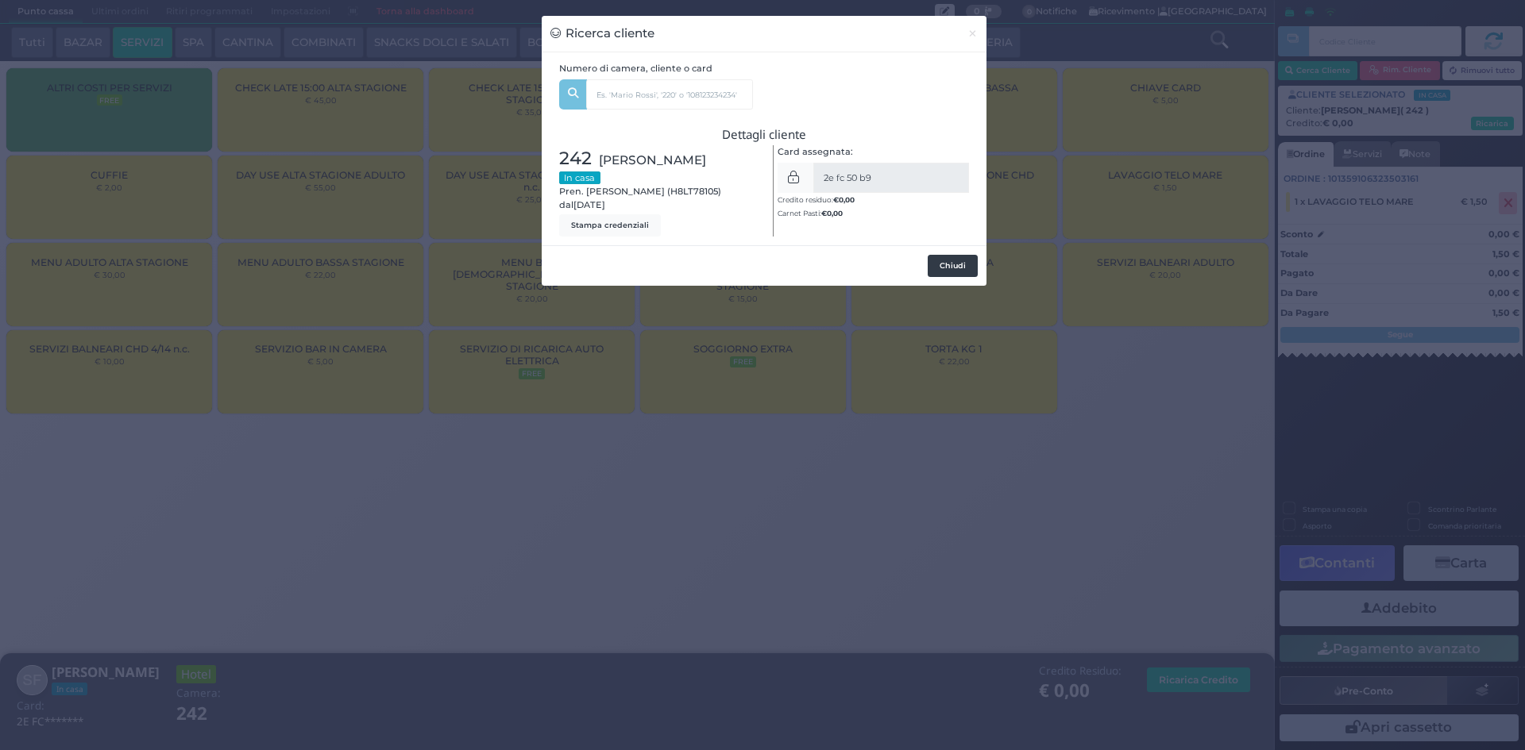
click at [964, 267] on button "Chiudi" at bounding box center [953, 266] width 50 height 22
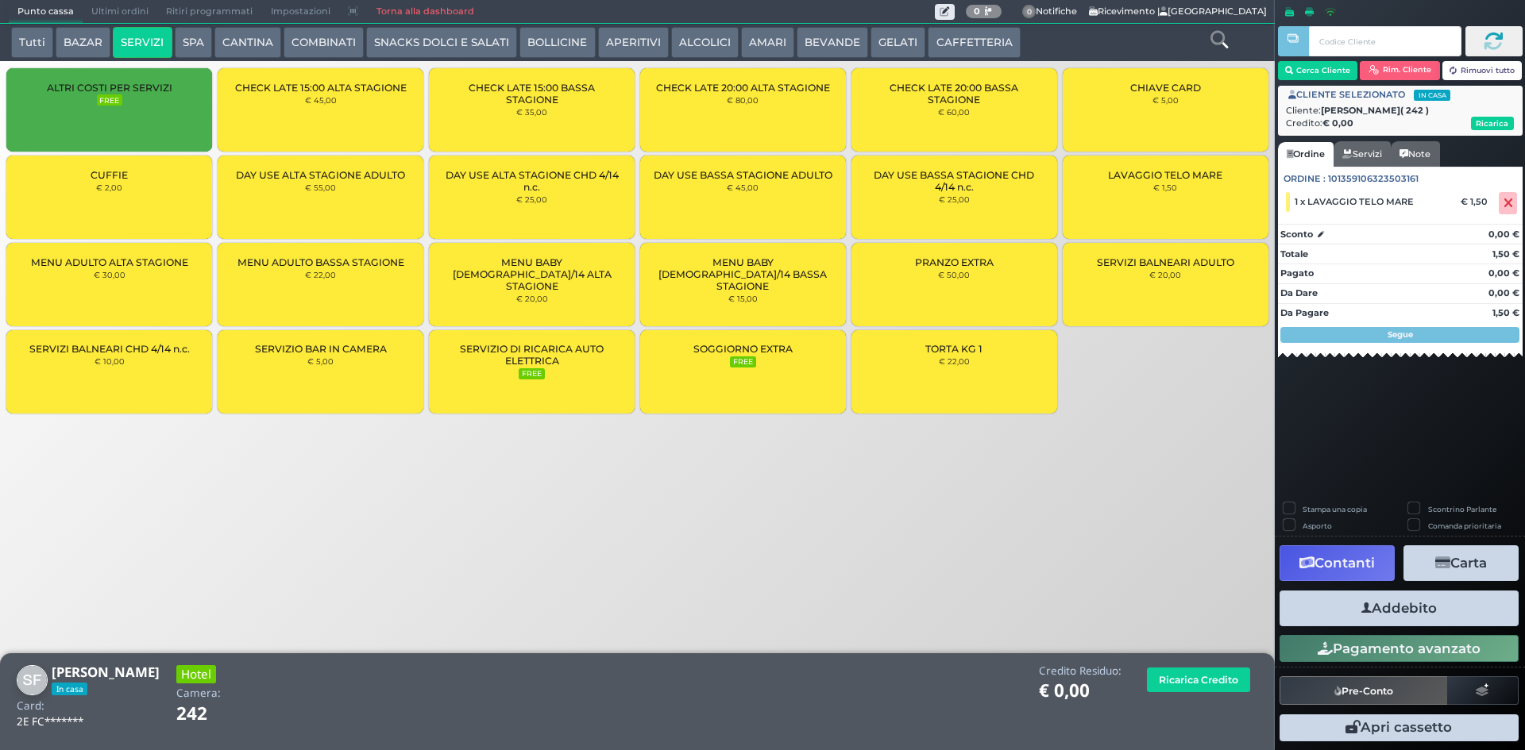
click at [1390, 611] on button "Addebito" at bounding box center [1398, 609] width 239 height 36
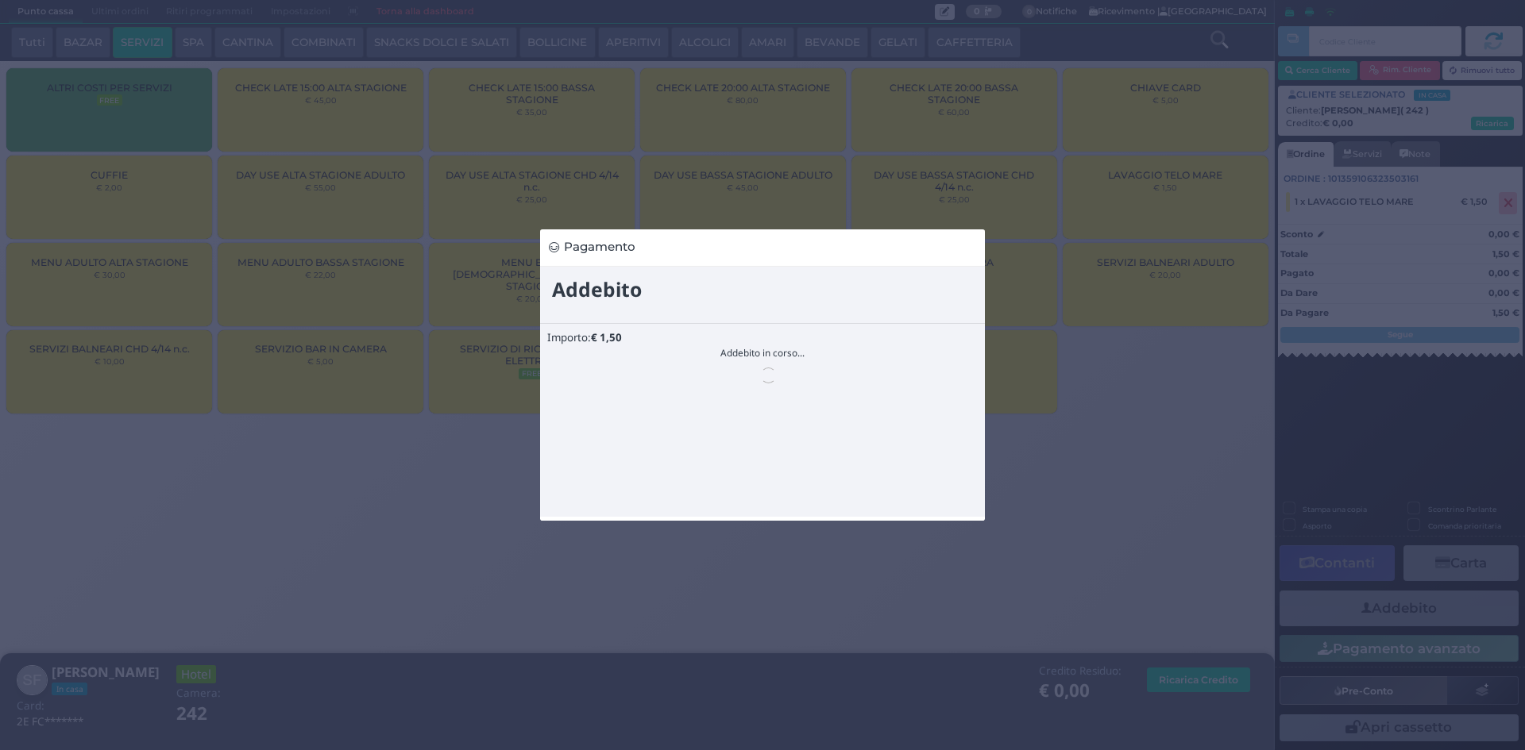
scroll to position [0, 0]
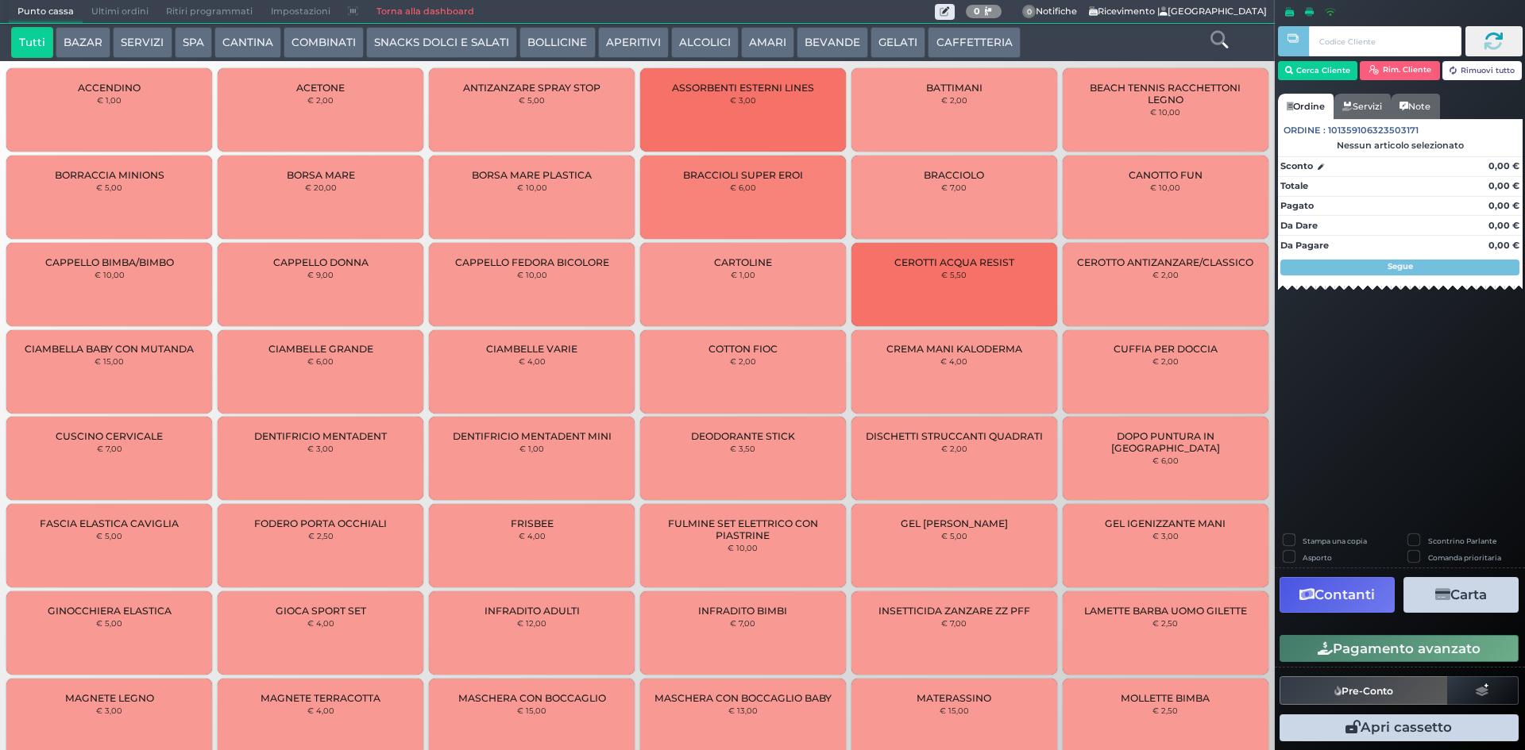
click at [145, 43] on button "SERVIZI" at bounding box center [142, 43] width 59 height 32
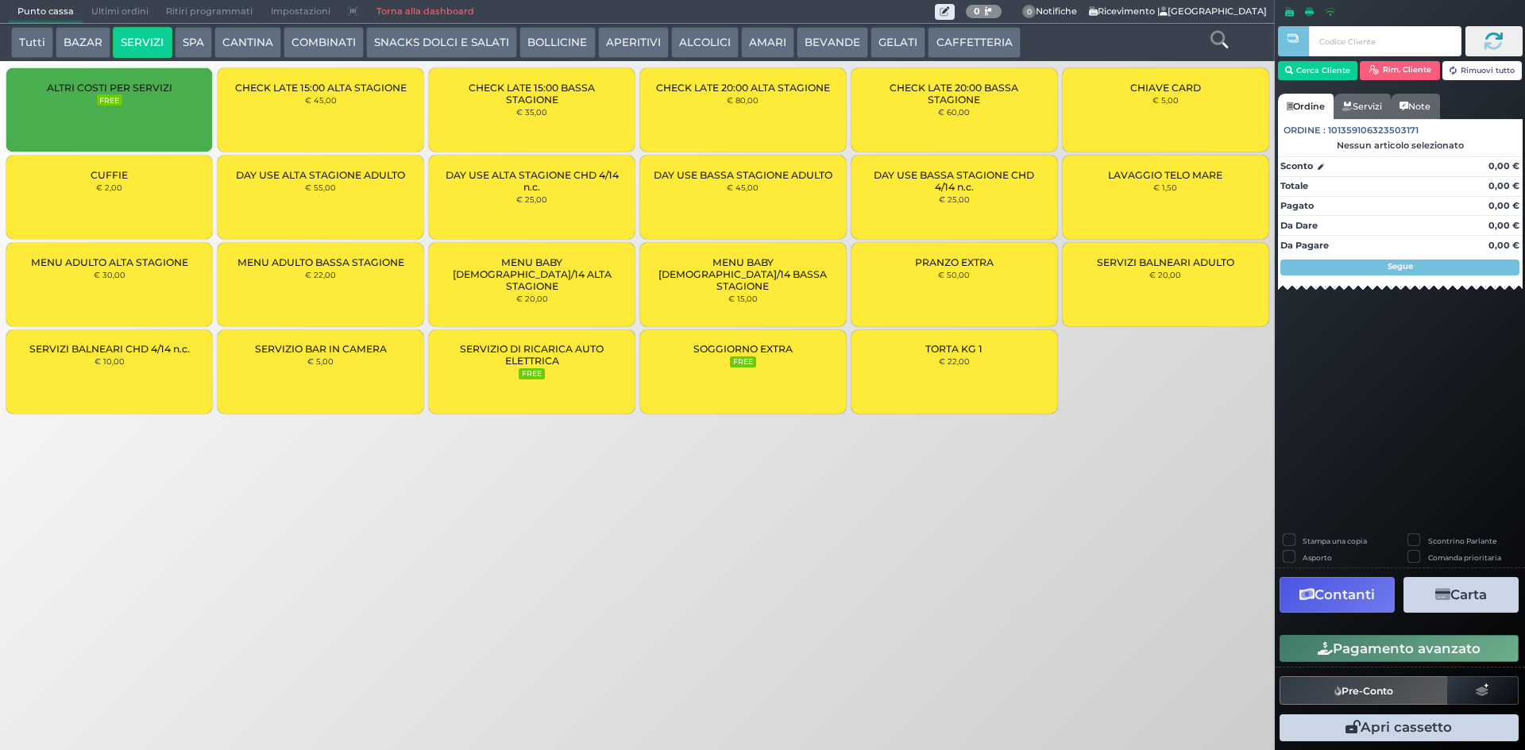
click at [1196, 183] on div "LAVAGGIO TELO MARE € 1,50" at bounding box center [1166, 197] width 206 height 83
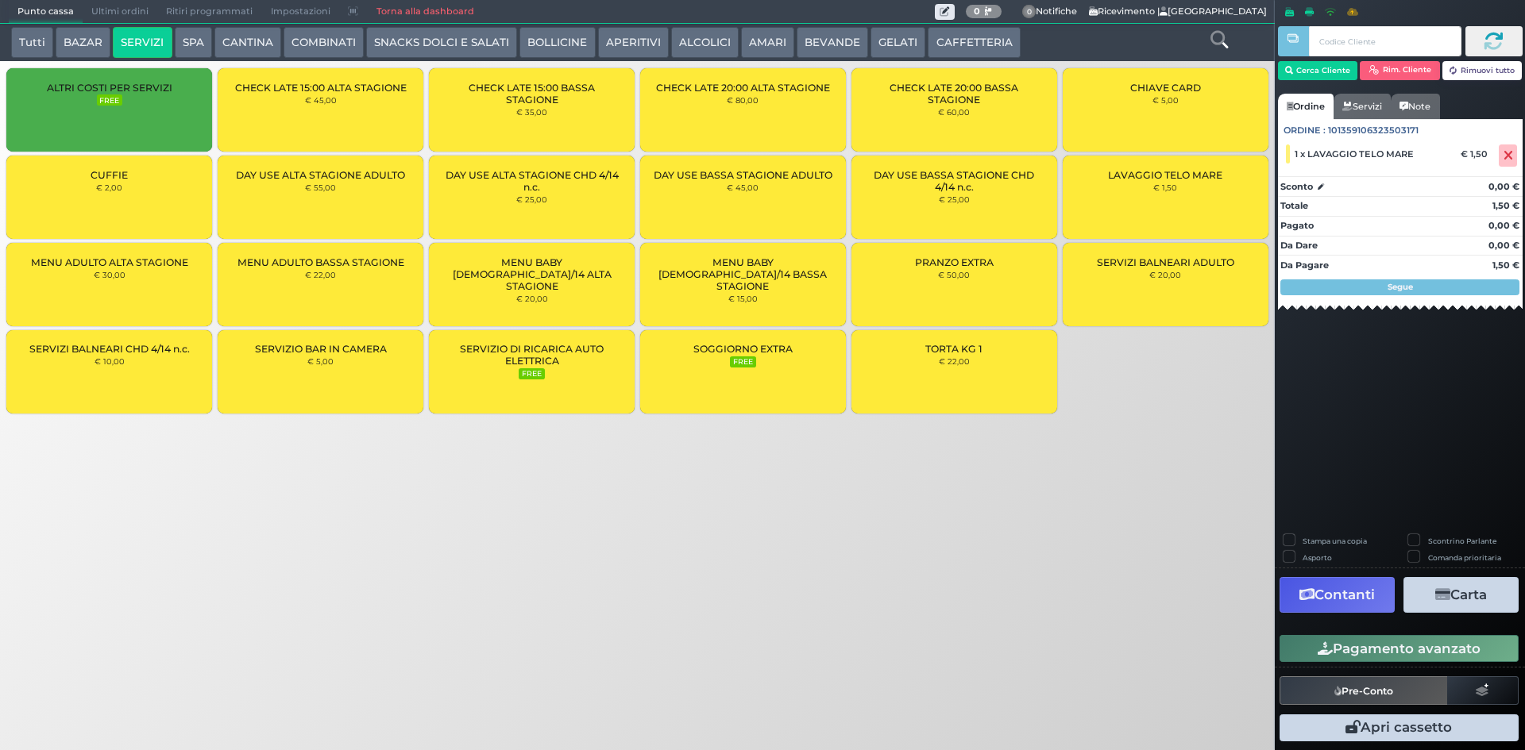
click at [1196, 183] on div "LAVAGGIO TELO MARE € 1,50" at bounding box center [1166, 197] width 206 height 83
click at [1325, 74] on button "Cerca Cliente" at bounding box center [1318, 70] width 80 height 19
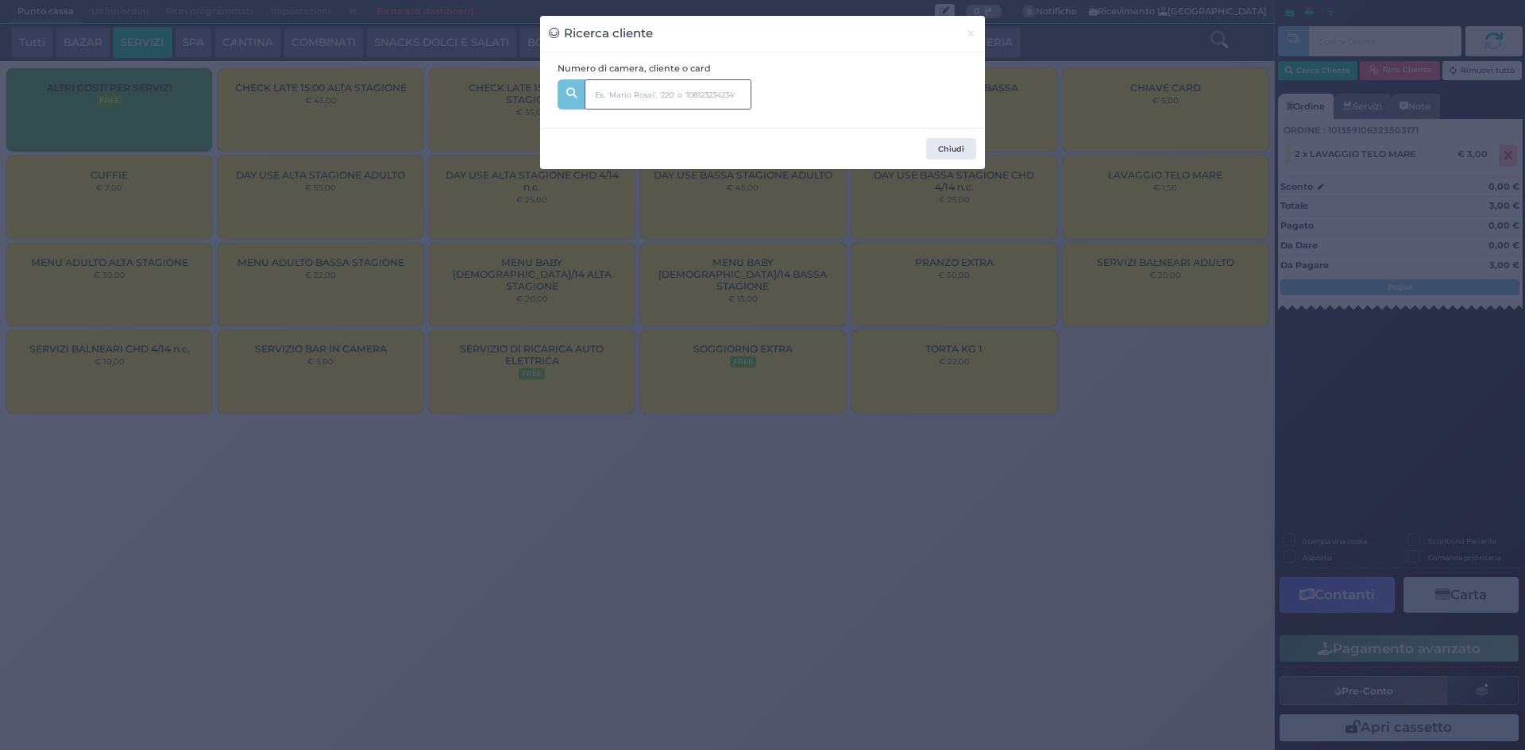
click at [665, 94] on input "text" at bounding box center [667, 94] width 167 height 30
type input "207"
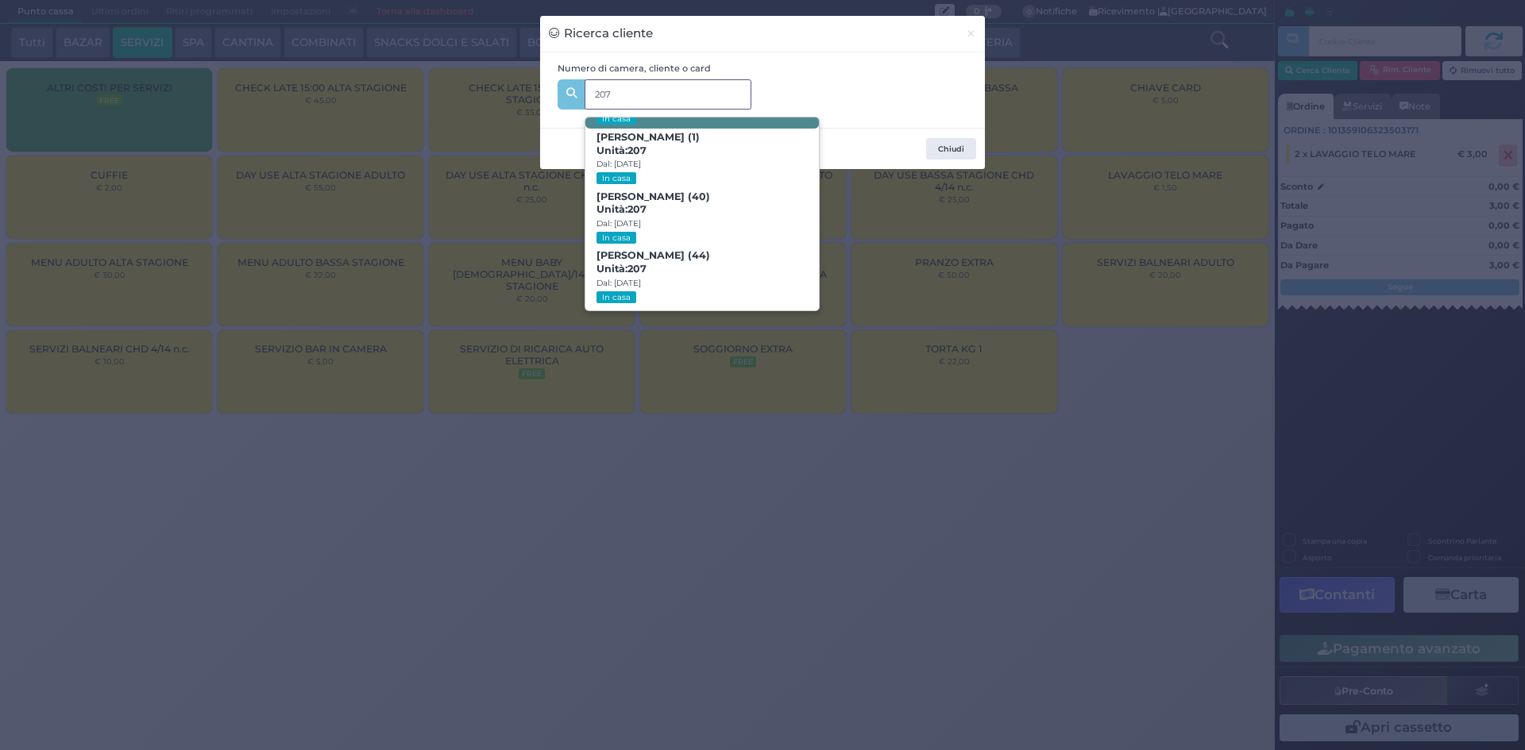
scroll to position [75, 0]
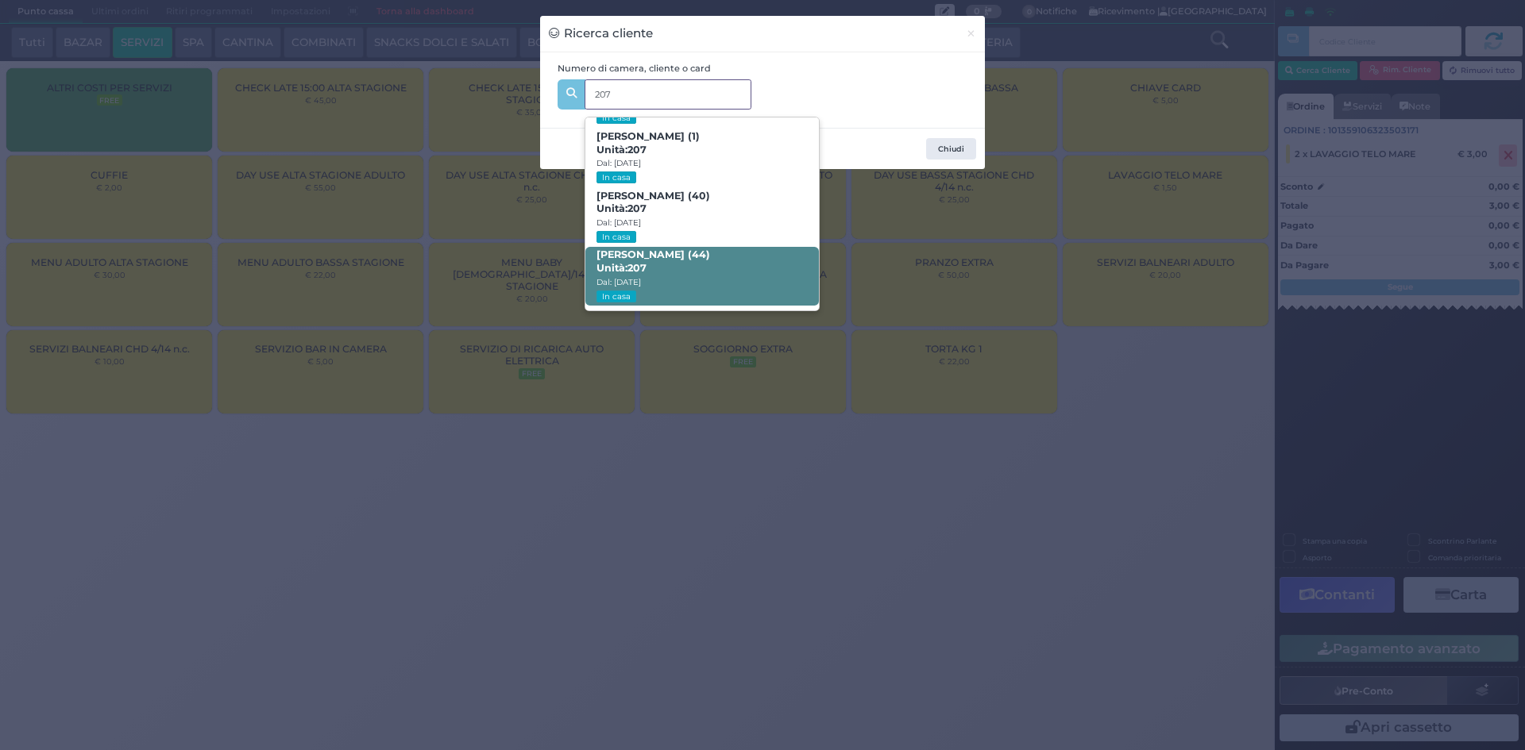
click at [747, 256] on span "[PERSON_NAME] (44) Unità: 207 Dal: [DATE] In casa" at bounding box center [701, 277] width 233 height 60
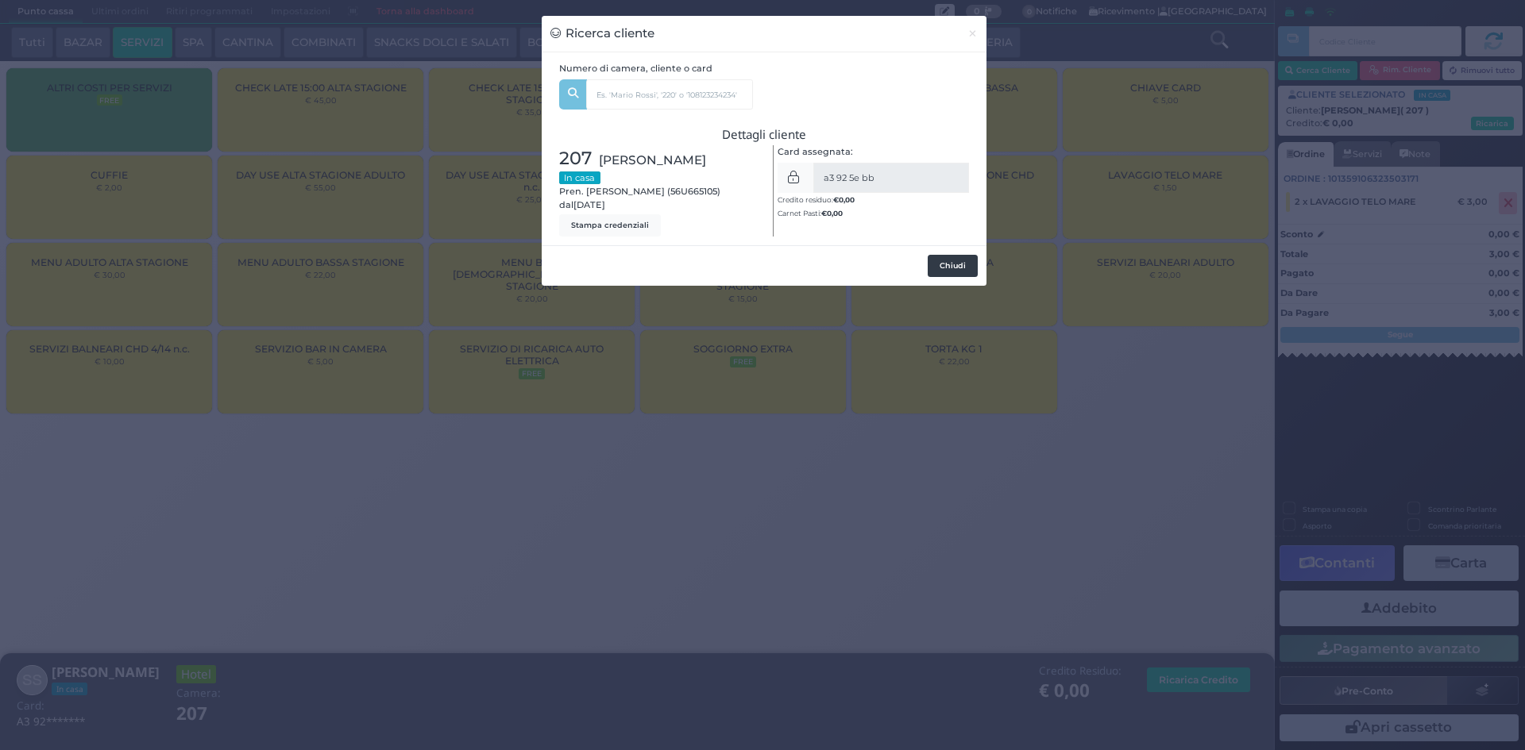
click at [955, 266] on button "Chiudi" at bounding box center [953, 266] width 50 height 22
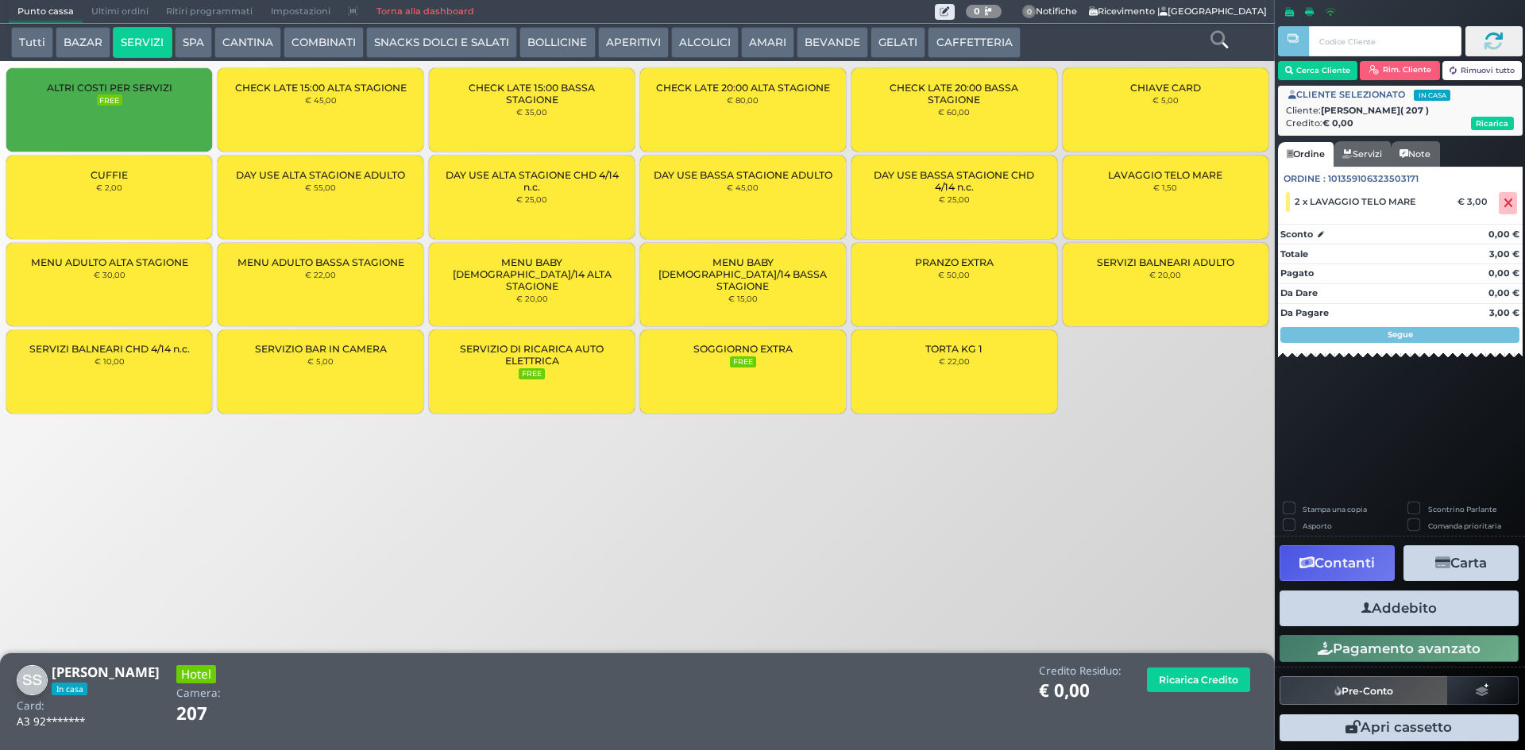
click at [1407, 612] on button "Addebito" at bounding box center [1398, 609] width 239 height 36
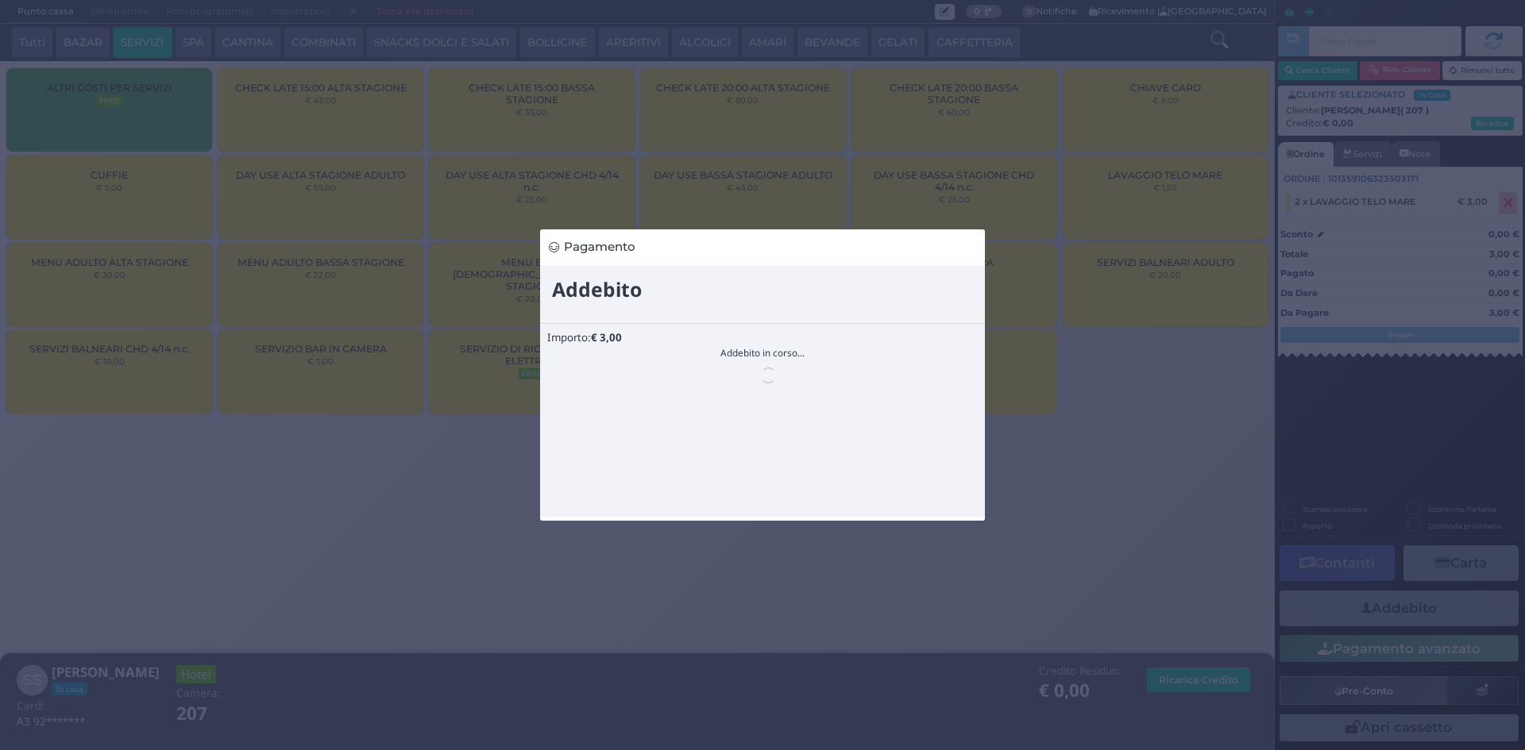
scroll to position [0, 0]
